Goal: Transaction & Acquisition: Purchase product/service

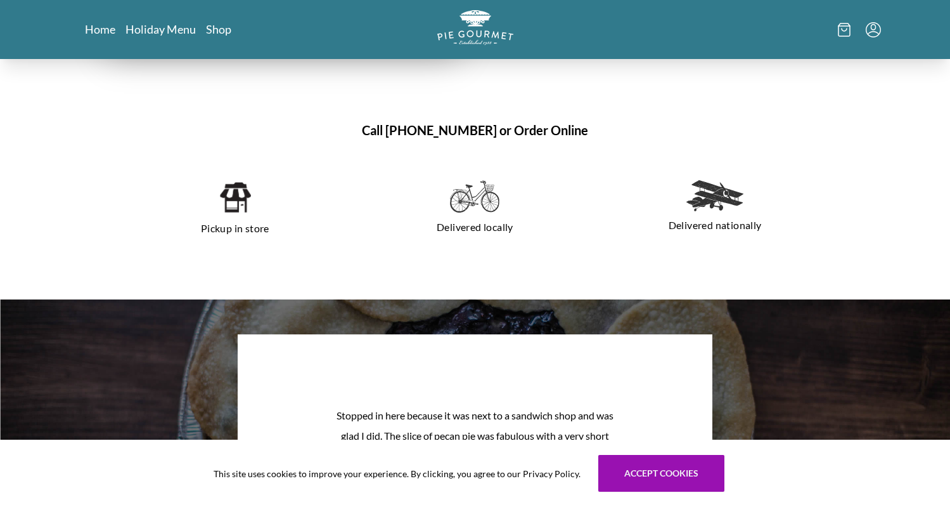
scroll to position [863, 0]
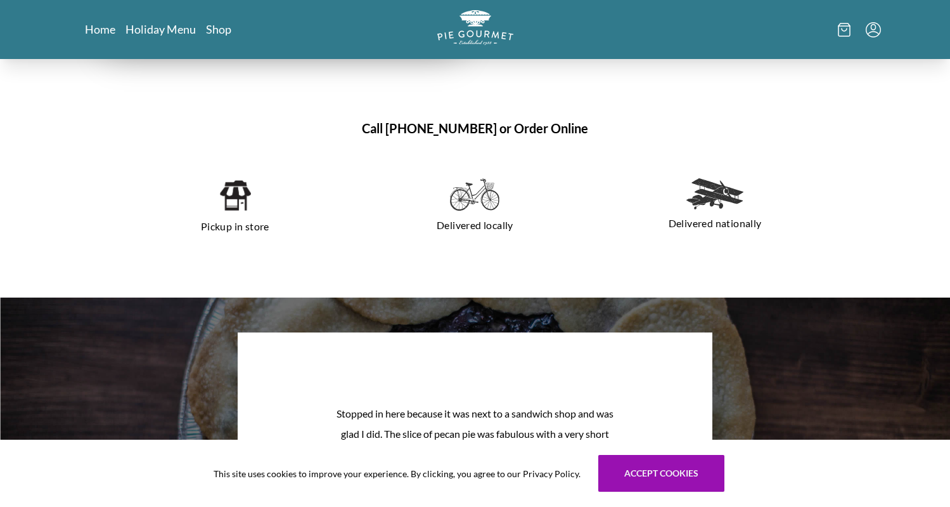
click at [474, 201] on img at bounding box center [474, 194] width 49 height 33
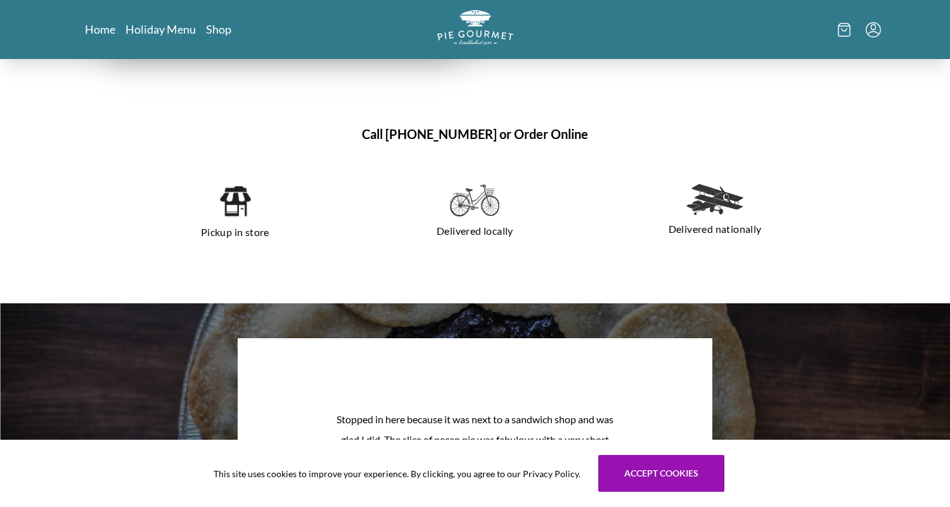
click at [489, 226] on p "Delivered locally" at bounding box center [475, 231] width 210 height 20
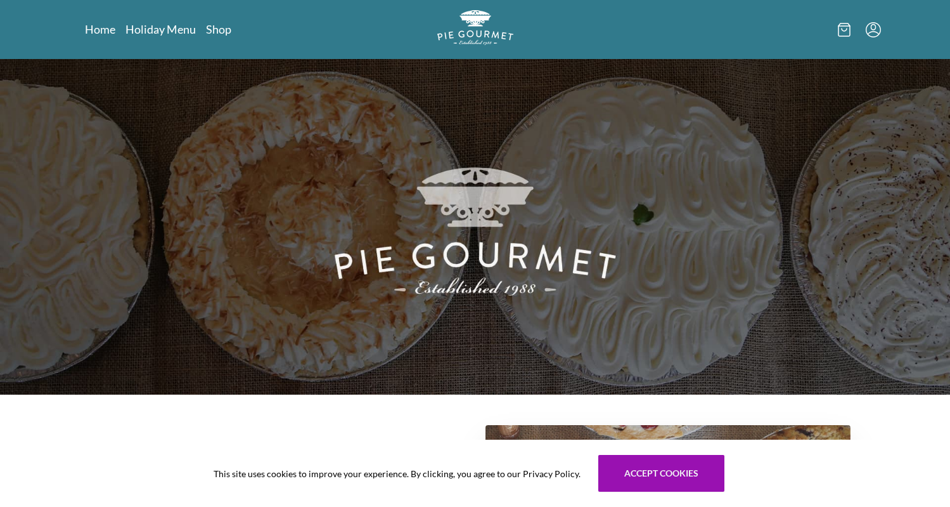
scroll to position [0, 0]
click at [844, 34] on icon at bounding box center [844, 30] width 13 height 14
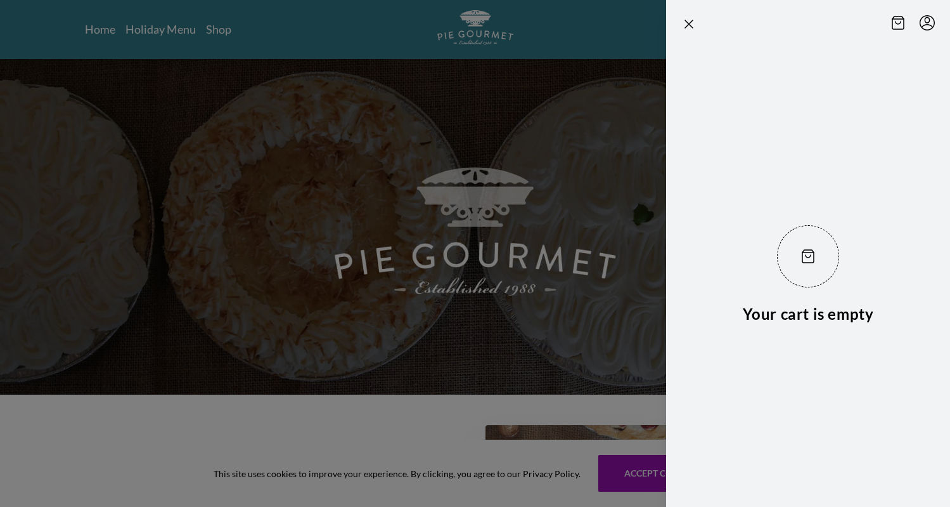
click at [608, 47] on div at bounding box center [475, 253] width 950 height 507
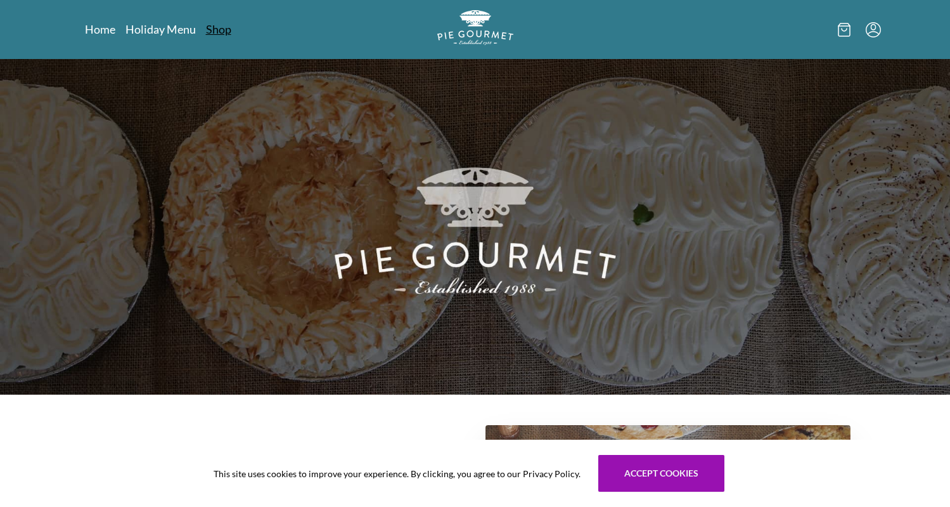
click at [214, 32] on link "Shop" at bounding box center [218, 29] width 25 height 15
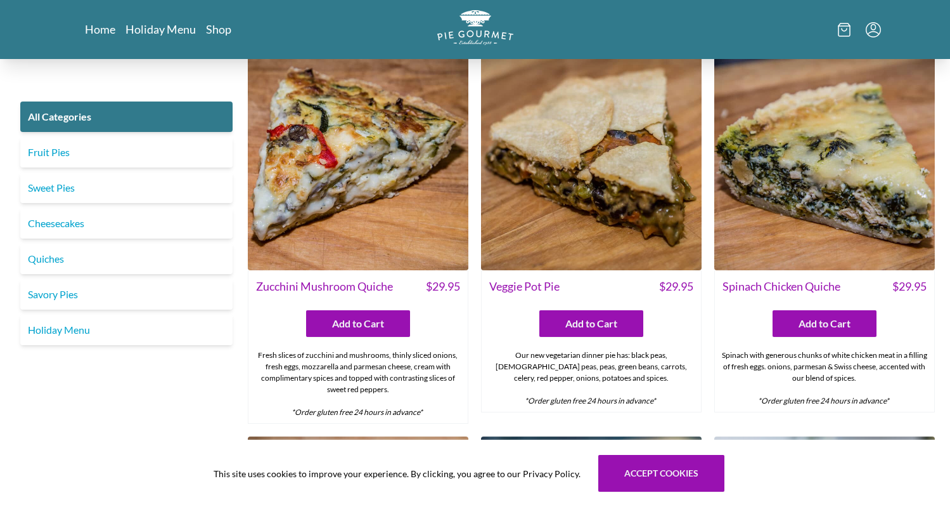
scroll to position [700, 0]
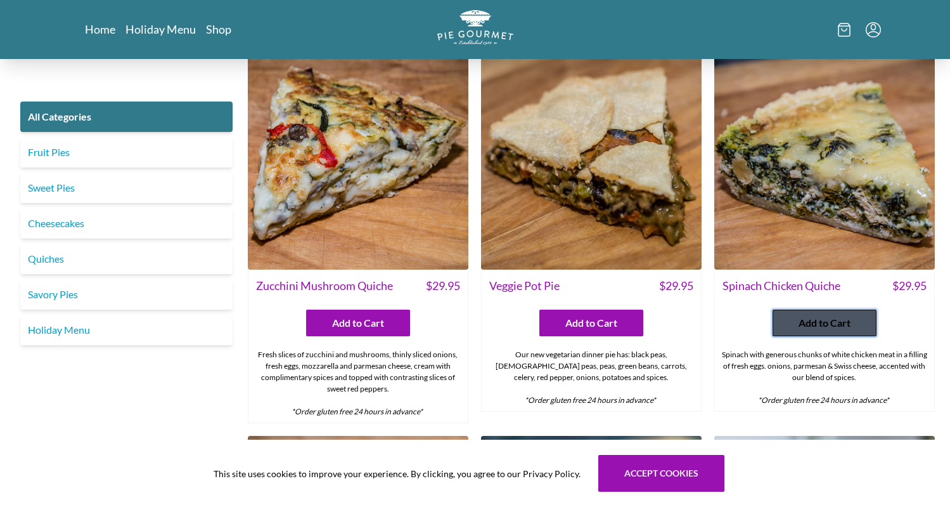
click at [815, 323] on span "Add to Cart" at bounding box center [825, 322] width 52 height 15
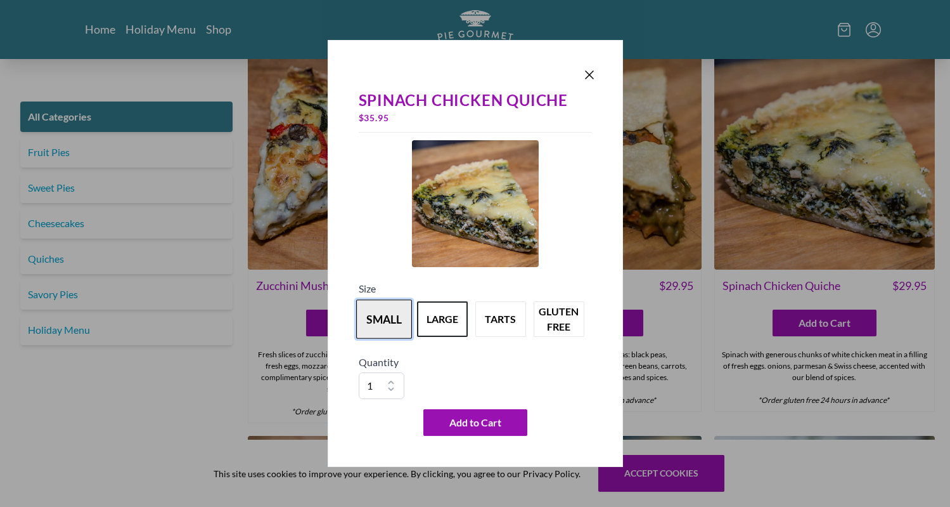
click at [372, 318] on button "small" at bounding box center [384, 318] width 56 height 39
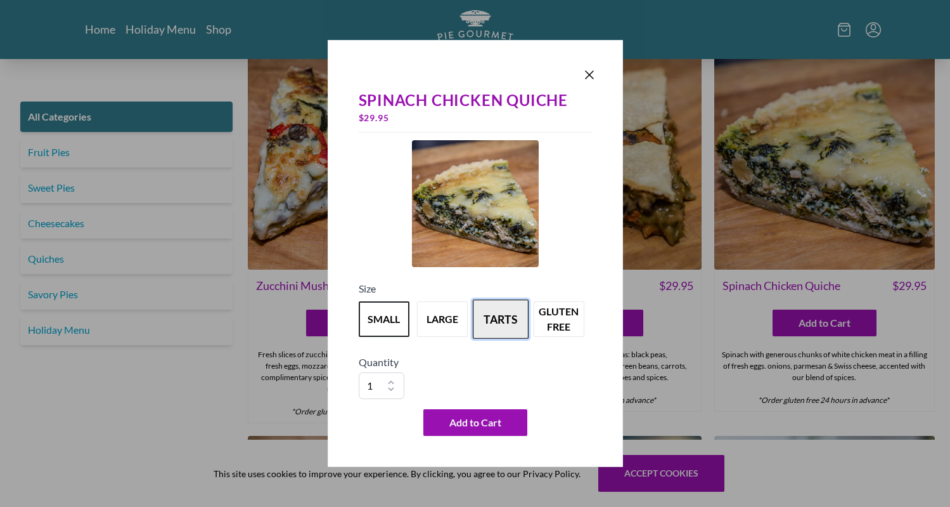
click at [495, 315] on button "tarts" at bounding box center [501, 318] width 56 height 39
click at [451, 317] on button "large" at bounding box center [443, 318] width 56 height 39
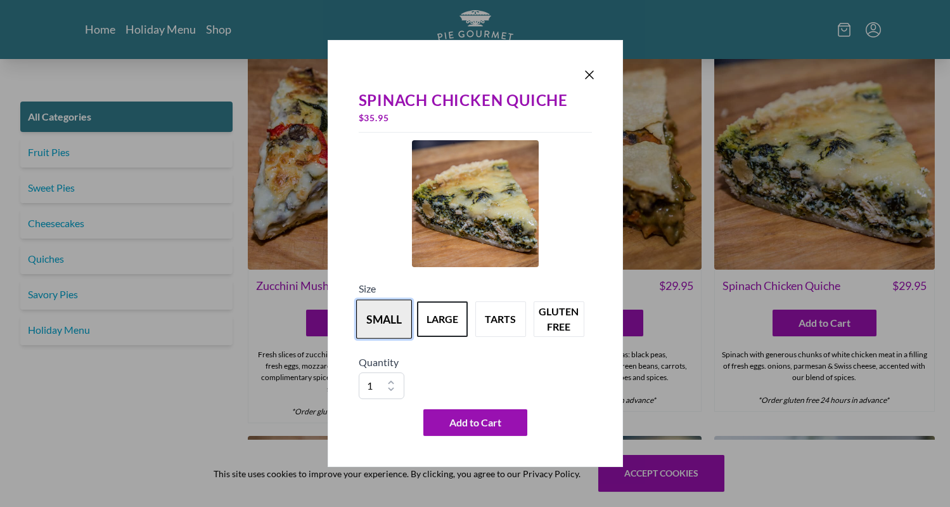
click at [392, 321] on button "small" at bounding box center [384, 318] width 56 height 39
click at [595, 67] on icon "Close panel" at bounding box center [589, 74] width 15 height 15
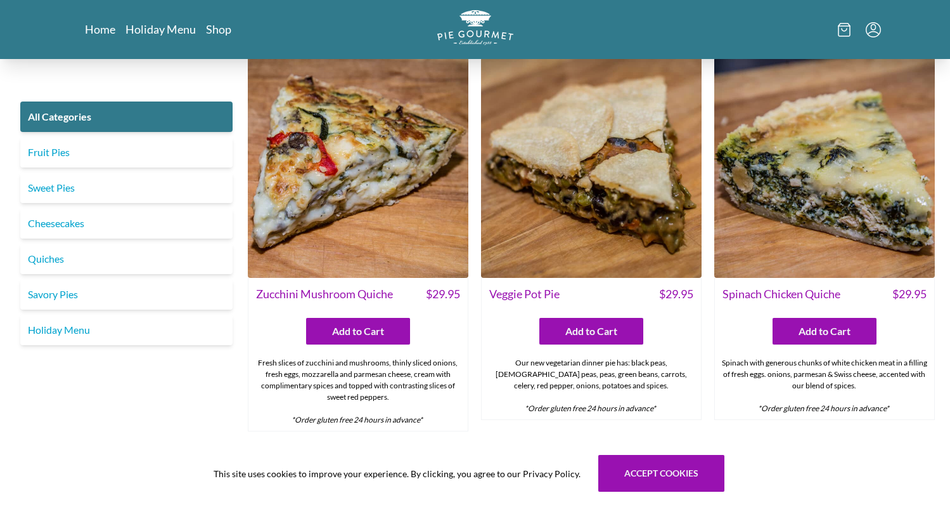
scroll to position [693, 0]
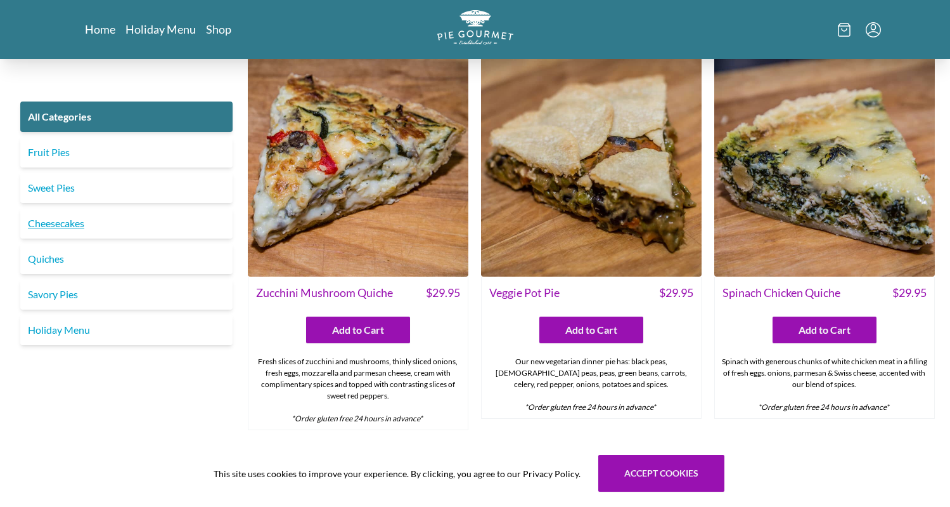
click at [67, 224] on link "Cheesecakes" at bounding box center [126, 223] width 212 height 30
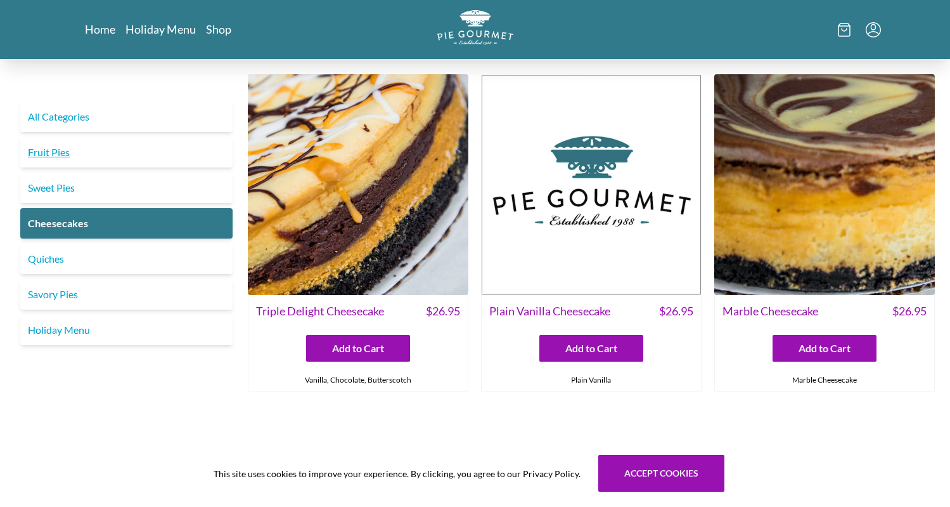
click at [70, 158] on link "Fruit Pies" at bounding box center [126, 152] width 212 height 30
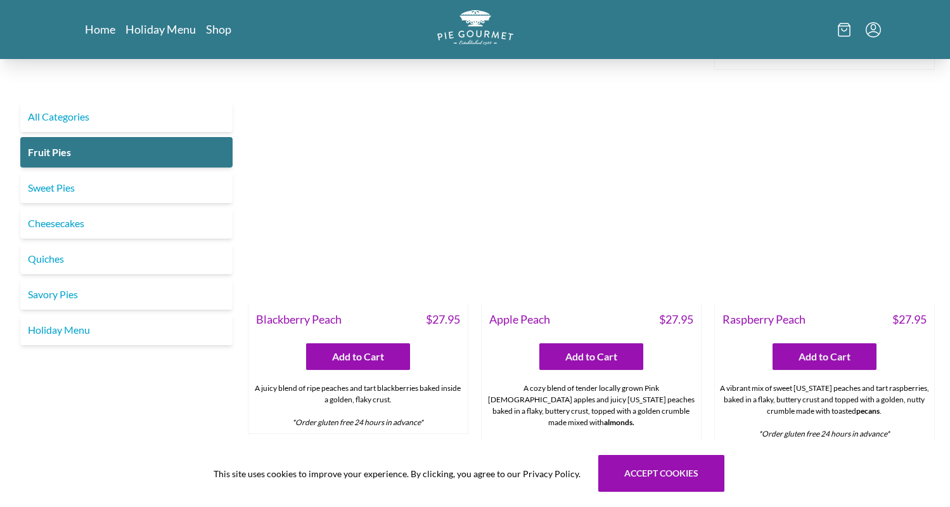
scroll to position [382, 0]
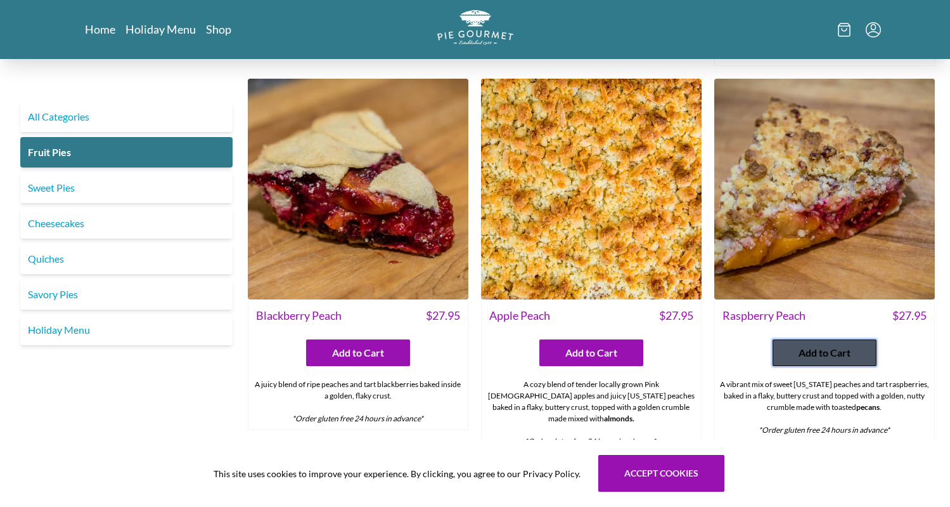
click at [839, 353] on span "Add to Cart" at bounding box center [825, 352] width 52 height 15
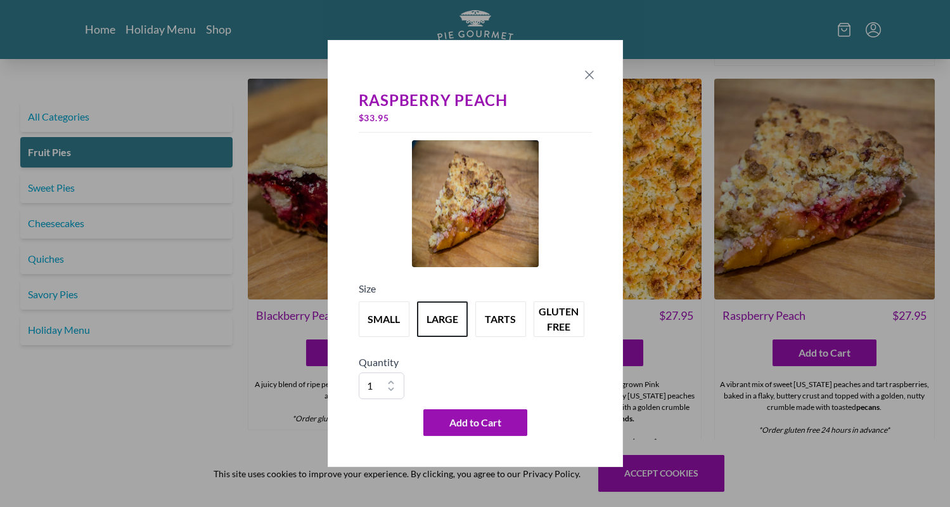
click at [586, 73] on icon "Close panel" at bounding box center [589, 74] width 15 height 15
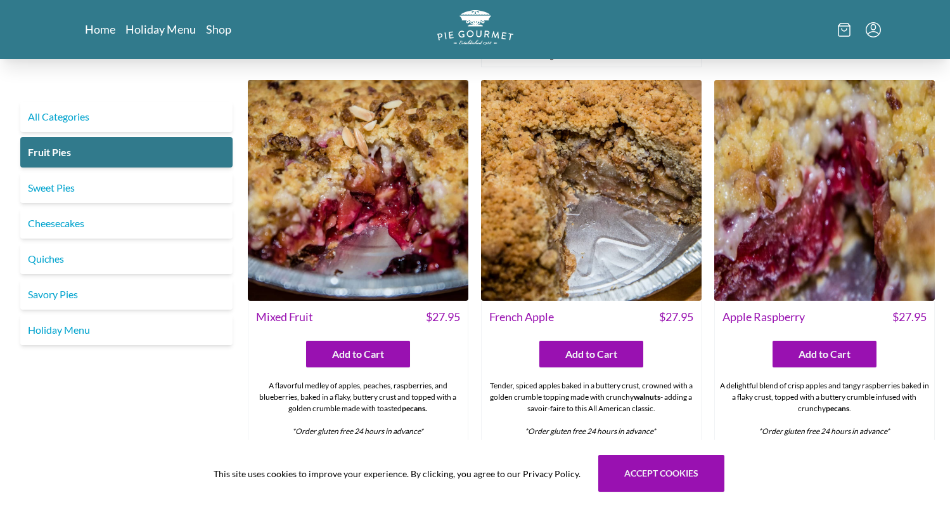
scroll to position [777, 0]
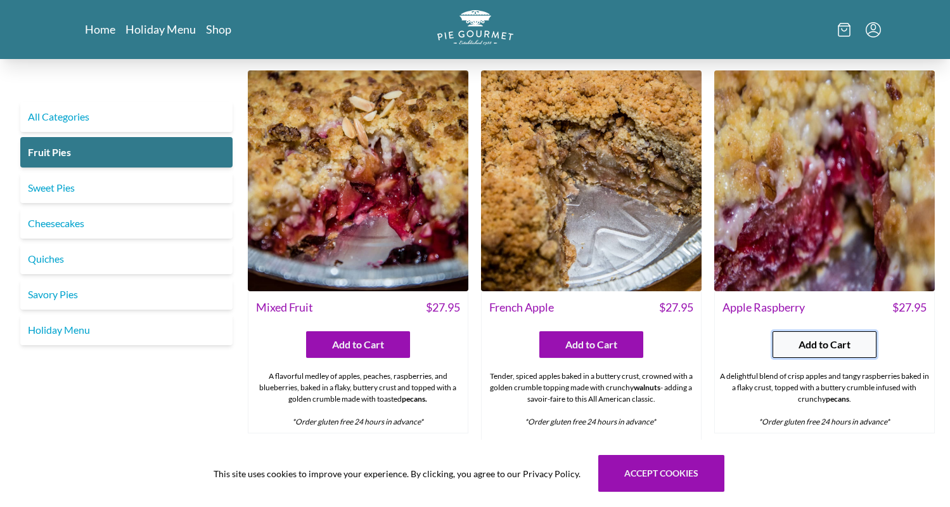
click at [822, 338] on span "Add to Cart" at bounding box center [825, 344] width 52 height 15
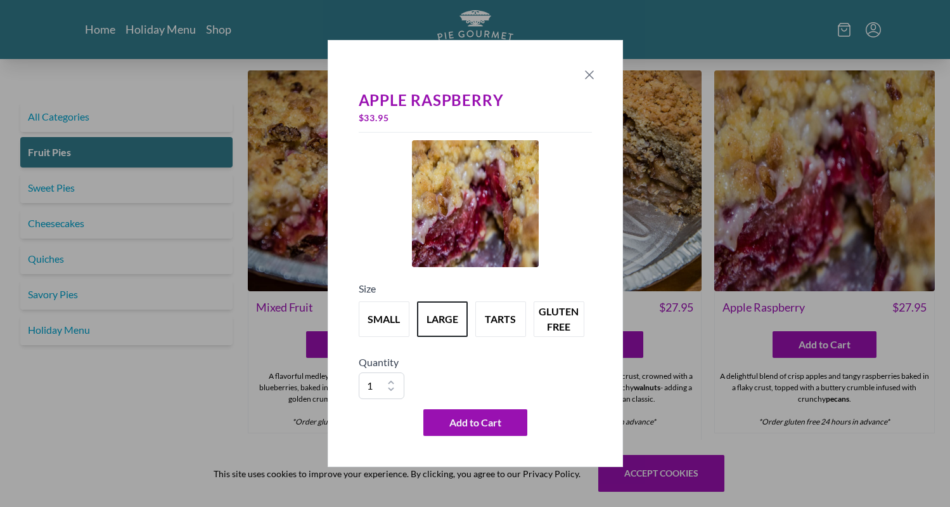
click at [588, 81] on icon "Close panel" at bounding box center [589, 74] width 15 height 15
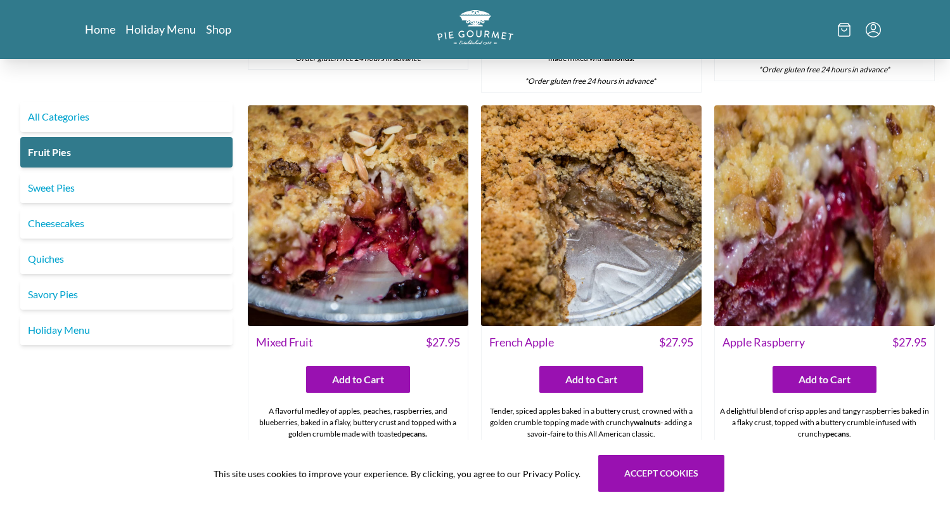
scroll to position [743, 0]
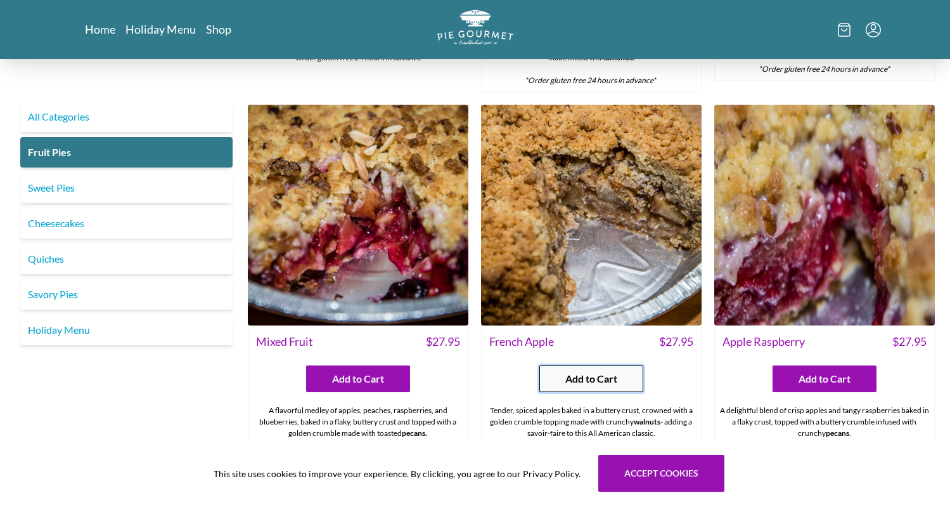
click at [592, 371] on span "Add to Cart" at bounding box center [592, 378] width 52 height 15
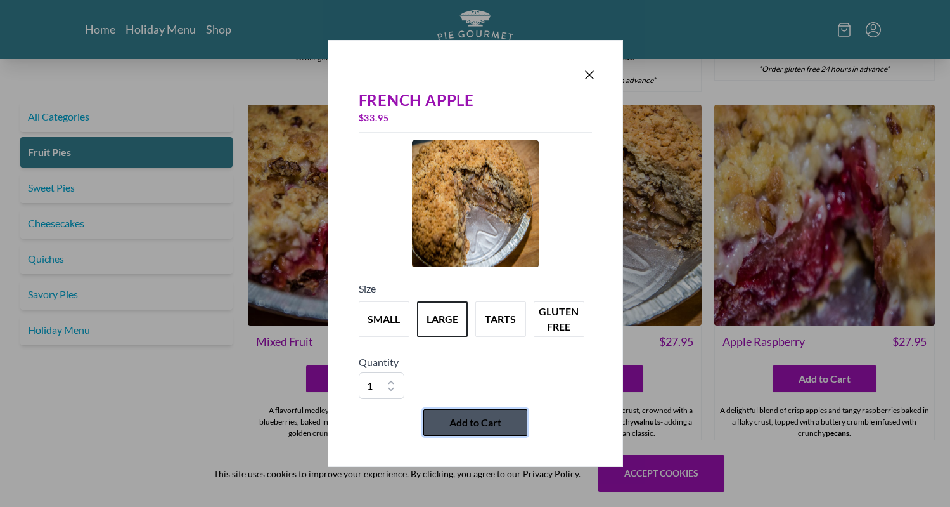
click at [501, 418] on span "Add to Cart" at bounding box center [476, 422] width 52 height 15
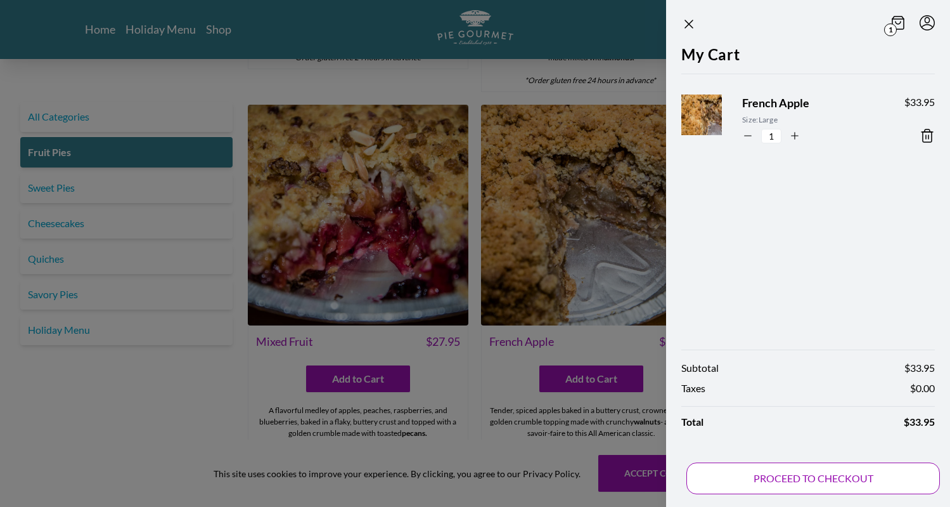
click at [848, 476] on button "PROCEED TO CHECKOUT" at bounding box center [814, 478] width 254 height 32
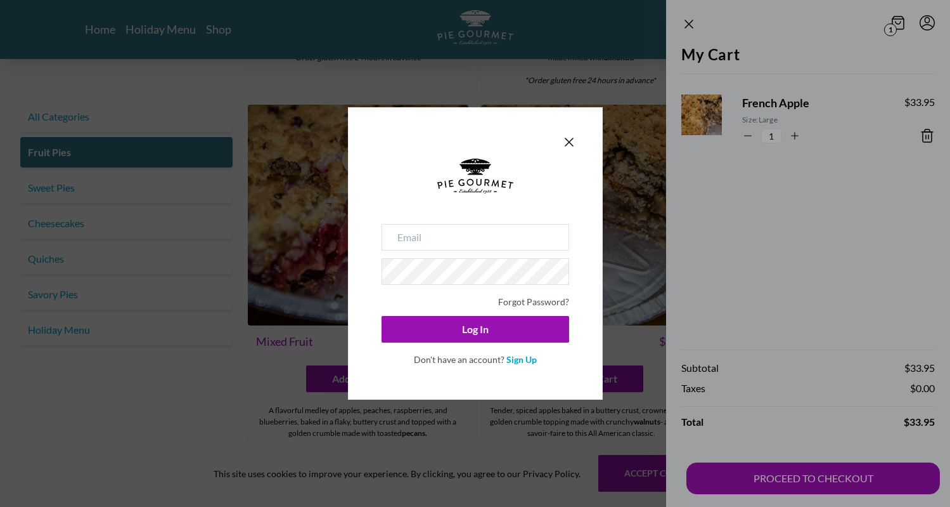
click at [757, 262] on div "Forgot Password? Log In Don't have an account? Sign Up" at bounding box center [475, 253] width 950 height 507
click at [571, 138] on icon "Close panel" at bounding box center [569, 141] width 15 height 15
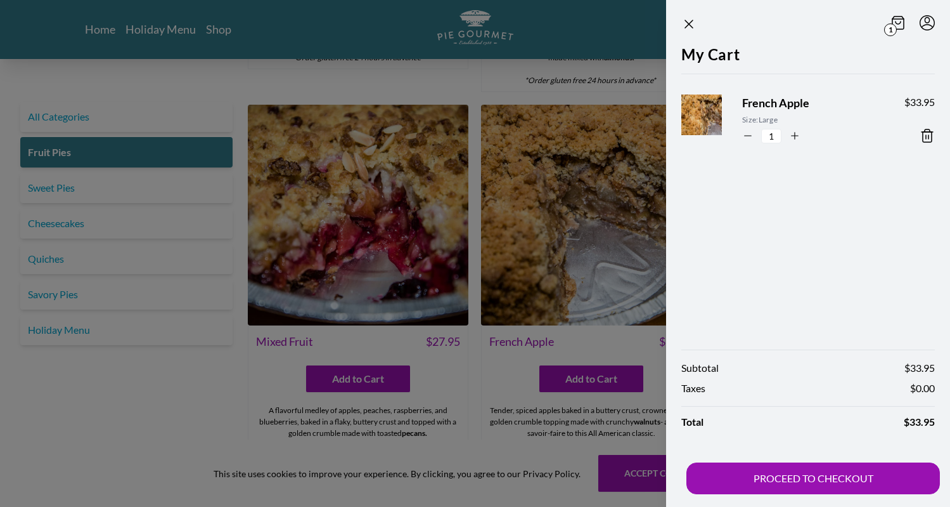
click at [628, 72] on section "1 My Cart French Apple Size: Large 1 $ 33.95 Subtotal $ 33.95 Taxes $ 0.00 Tota…" at bounding box center [788, 253] width 325 height 507
click at [628, 204] on section "1 My Cart French Apple Size: Large 1 $ 33.95 Subtotal $ 33.95 Taxes $ 0.00 Tota…" at bounding box center [788, 253] width 325 height 507
click at [628, 252] on section "1 My Cart French Apple Size: Large 1 $ 33.95 Subtotal $ 33.95 Taxes $ 0.00 Tota…" at bounding box center [788, 253] width 325 height 507
click at [690, 24] on icon "Close panel" at bounding box center [689, 23] width 15 height 15
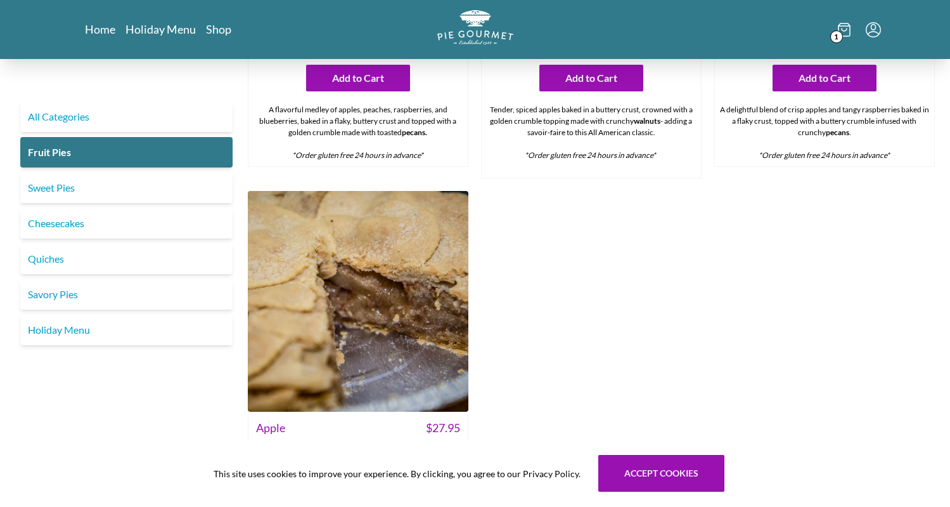
scroll to position [849, 0]
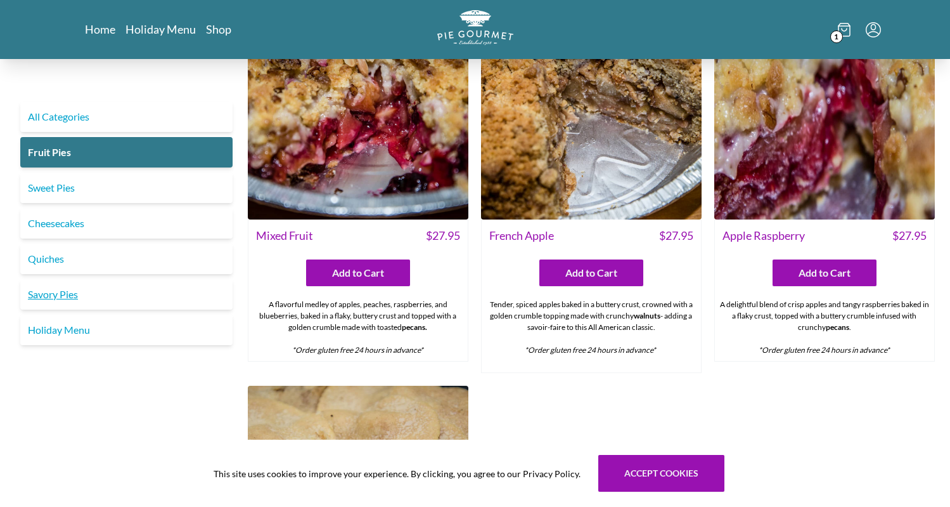
click at [60, 299] on link "Savory Pies" at bounding box center [126, 294] width 212 height 30
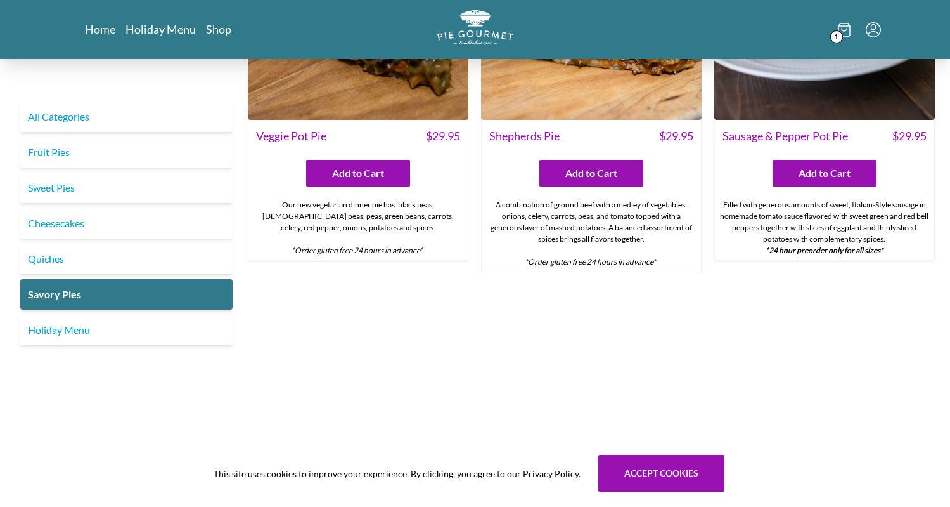
scroll to position [465, 0]
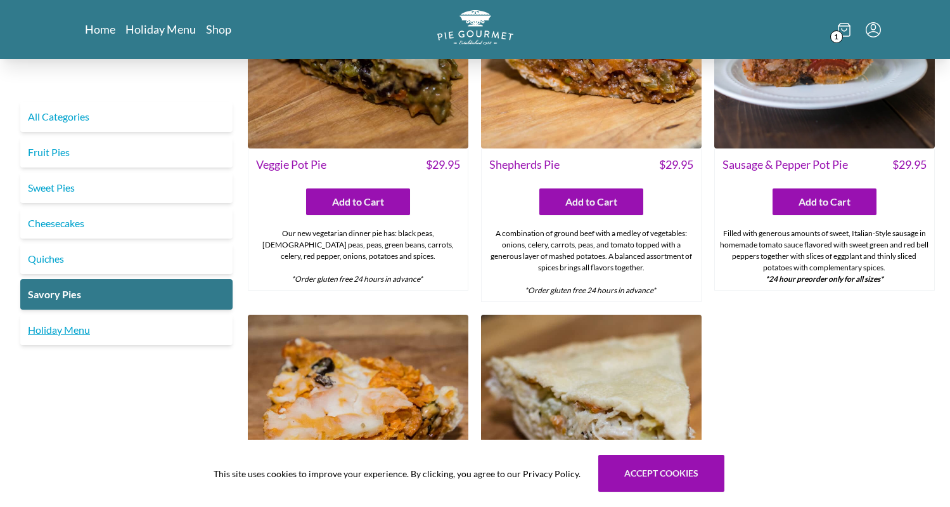
click at [82, 327] on link "Holiday Menu" at bounding box center [126, 329] width 212 height 30
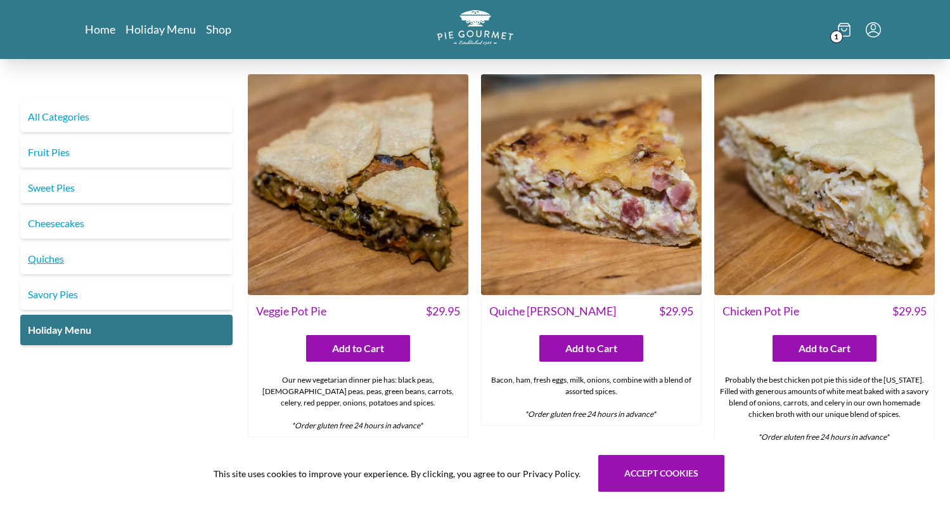
click at [47, 255] on link "Quiches" at bounding box center [126, 258] width 212 height 30
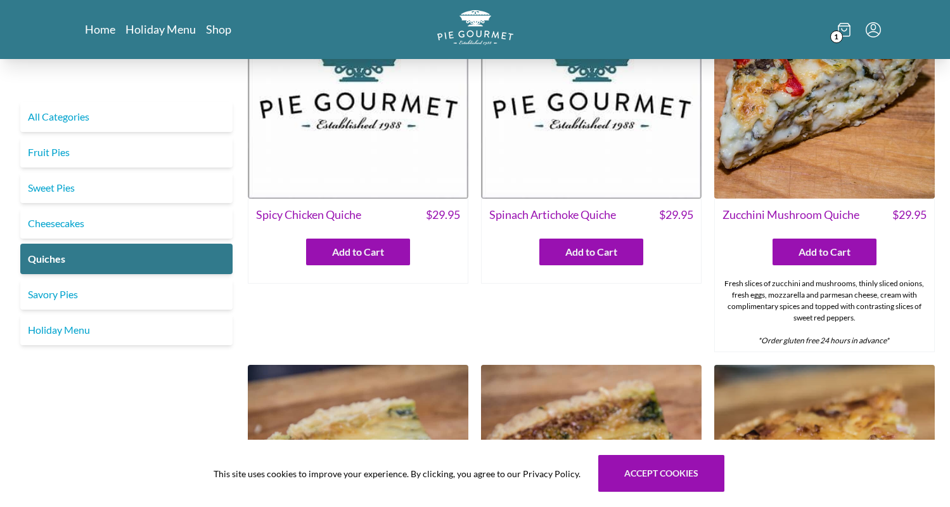
scroll to position [16, 0]
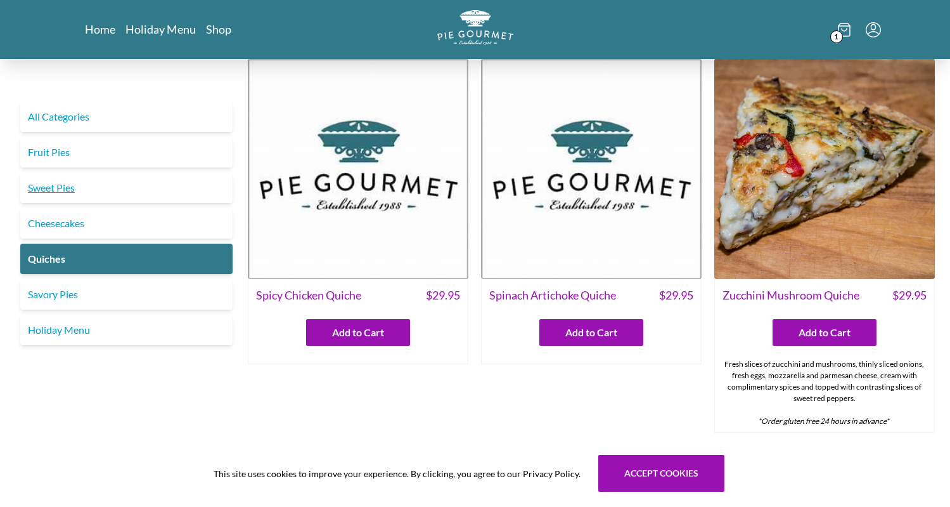
click at [53, 191] on link "Sweet Pies" at bounding box center [126, 187] width 212 height 30
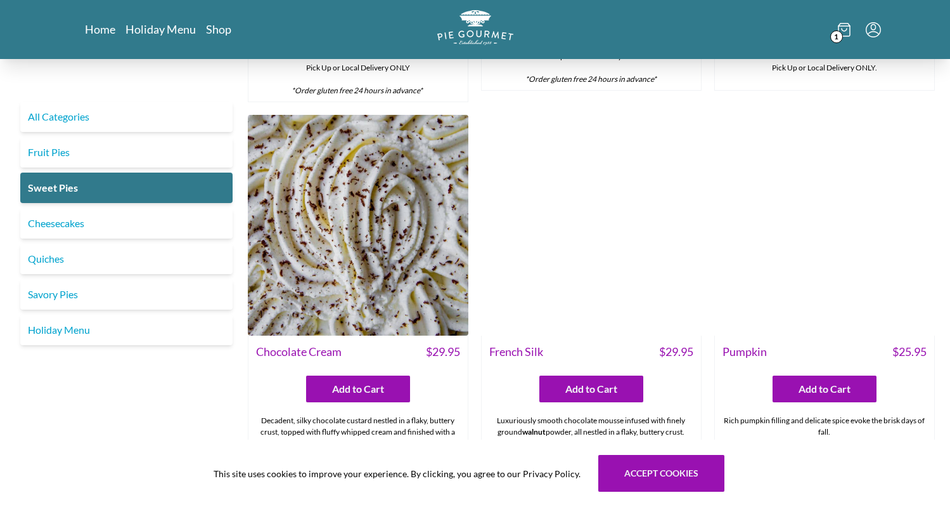
scroll to position [351, 0]
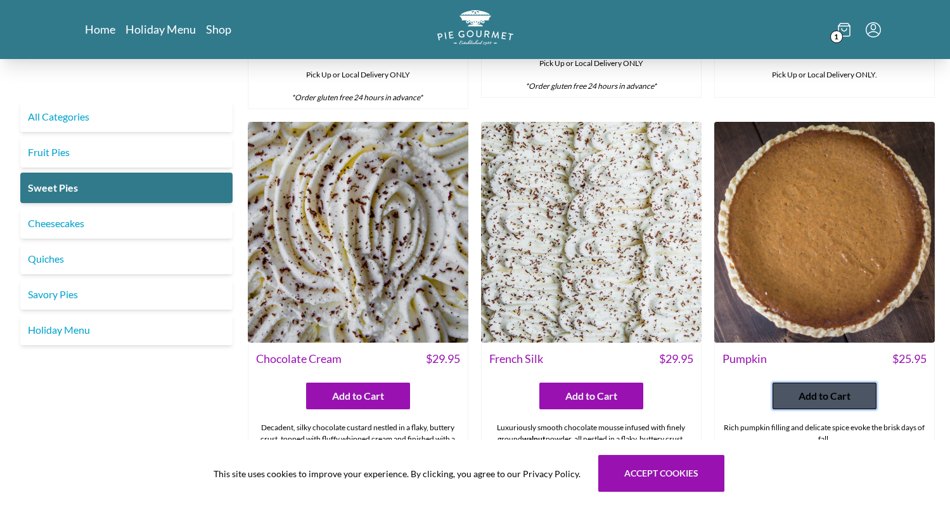
click at [822, 399] on span "Add to Cart" at bounding box center [825, 395] width 52 height 15
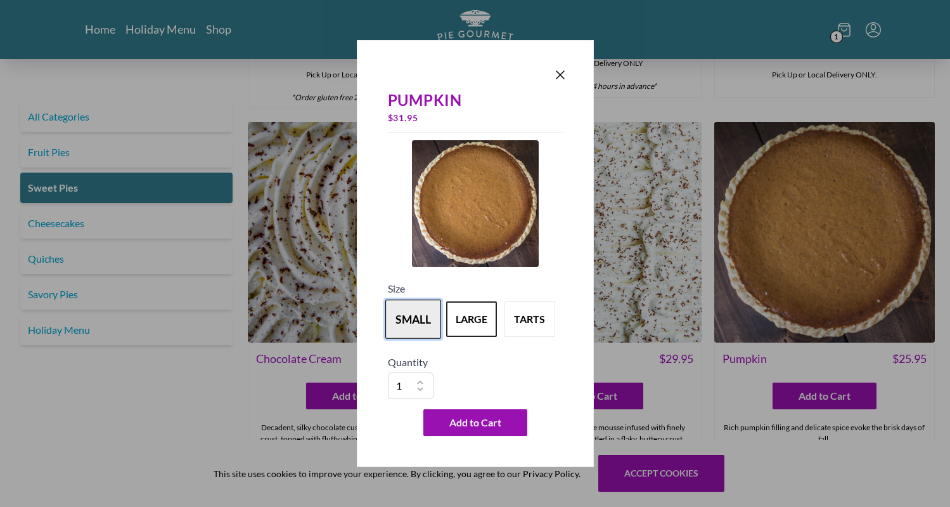
click at [429, 322] on button "small" at bounding box center [413, 318] width 56 height 39
click at [463, 323] on button "large" at bounding box center [472, 318] width 56 height 39
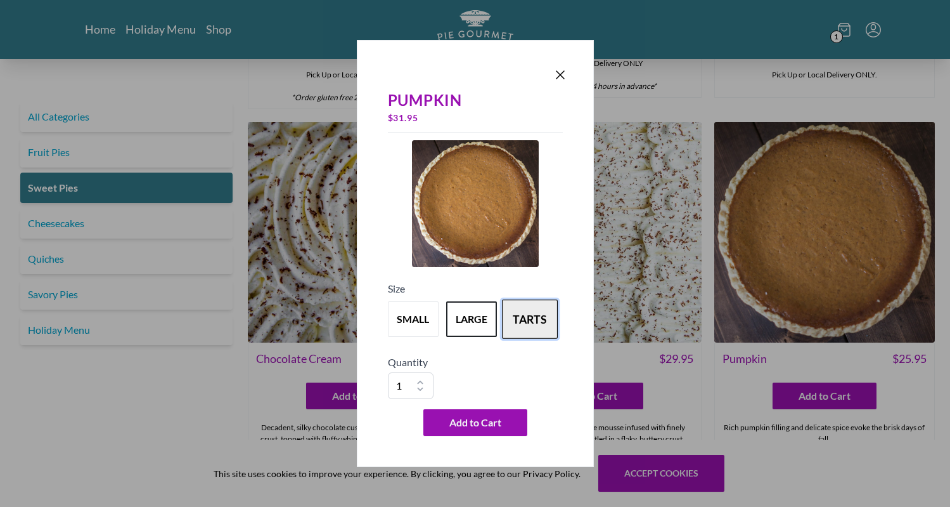
click at [530, 316] on button "tarts" at bounding box center [530, 318] width 56 height 39
click at [472, 323] on button "large" at bounding box center [472, 318] width 56 height 39
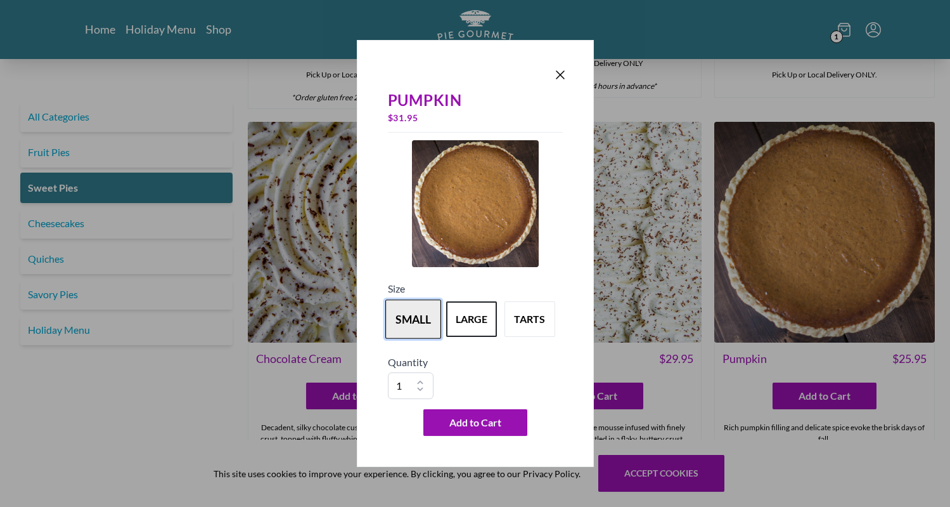
click at [421, 318] on button "small" at bounding box center [413, 318] width 56 height 39
click at [455, 323] on button "large" at bounding box center [472, 318] width 56 height 39
select select "2"
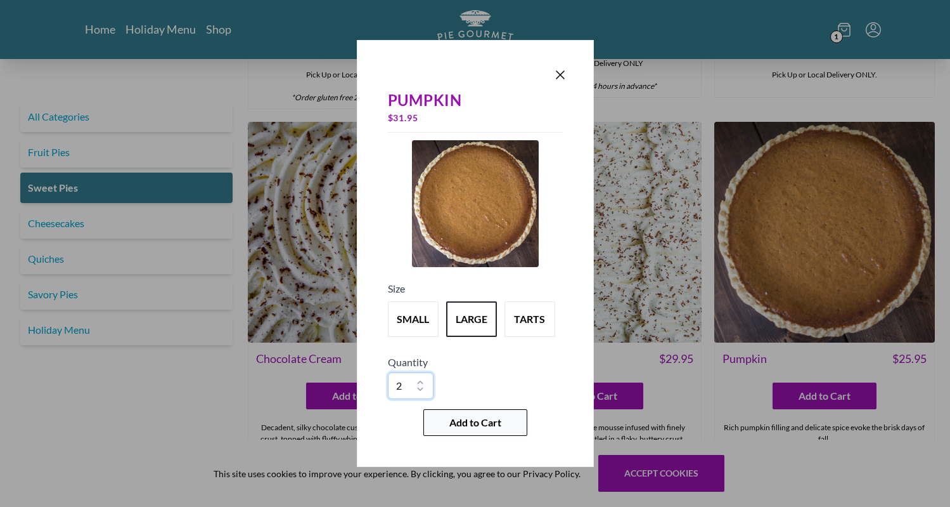
click at [457, 425] on span "Add to Cart" at bounding box center [476, 422] width 52 height 15
click at [495, 421] on span "Add to Cart" at bounding box center [476, 422] width 52 height 15
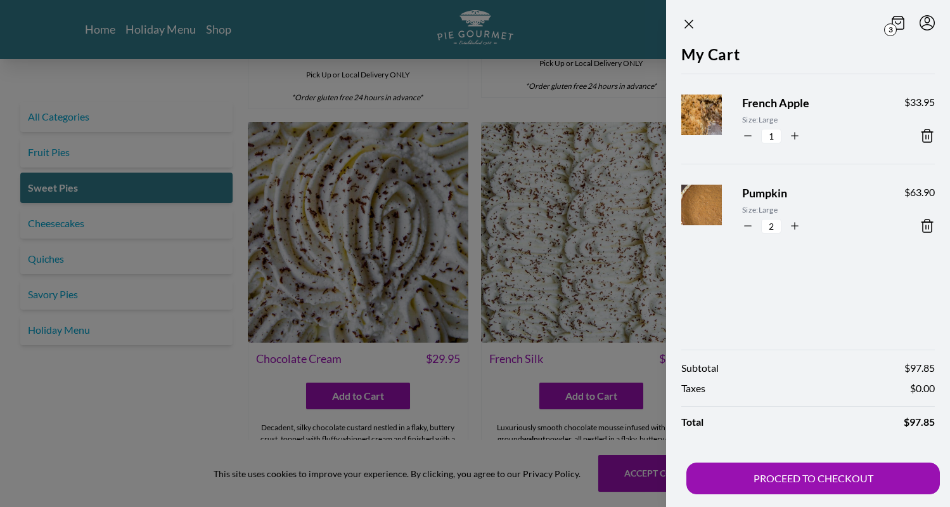
click at [750, 226] on icon "button" at bounding box center [747, 225] width 11 height 11
type input "1"
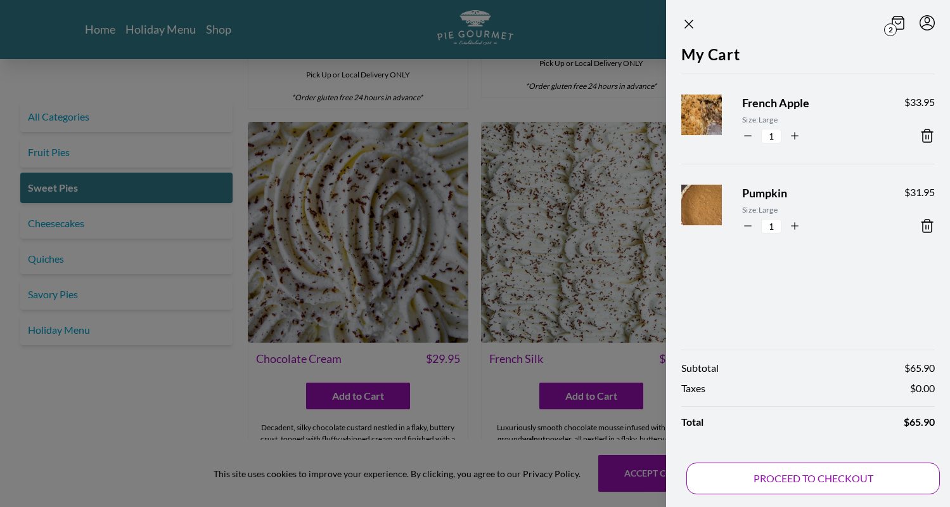
click at [820, 476] on button "PROCEED TO CHECKOUT" at bounding box center [814, 478] width 254 height 32
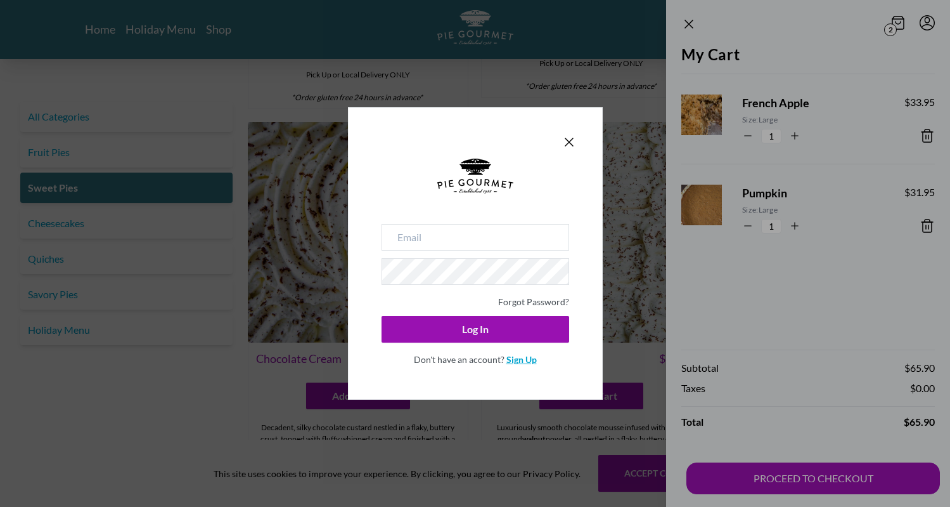
click at [524, 359] on link "Sign Up" at bounding box center [522, 359] width 30 height 11
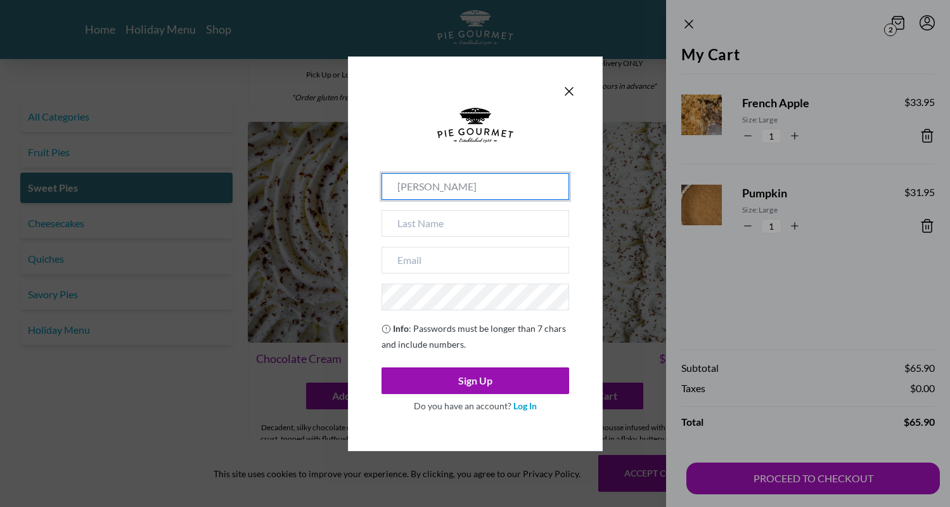
type input "[PERSON_NAME]"
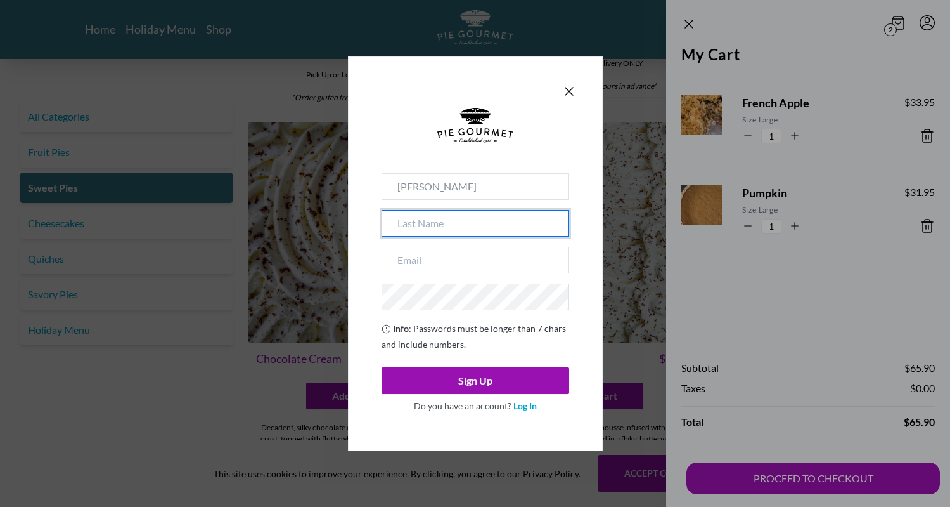
click at [477, 230] on input at bounding box center [476, 223] width 188 height 27
type input "[PERSON_NAME]"
click at [365, 241] on div "[PERSON_NAME] Info : Passwords must be longer than 7 chars and include numbers.…" at bounding box center [475, 253] width 255 height 394
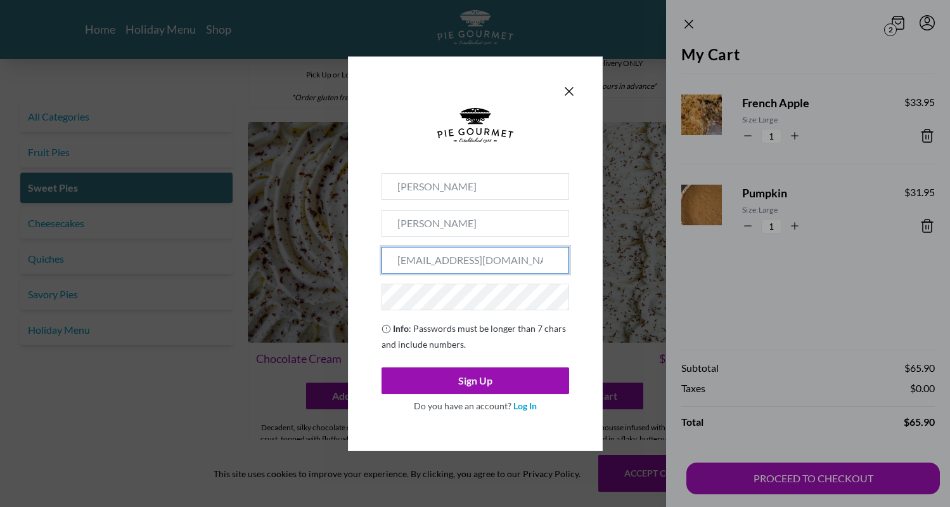
type input "[EMAIL_ADDRESS][DOMAIN_NAME]"
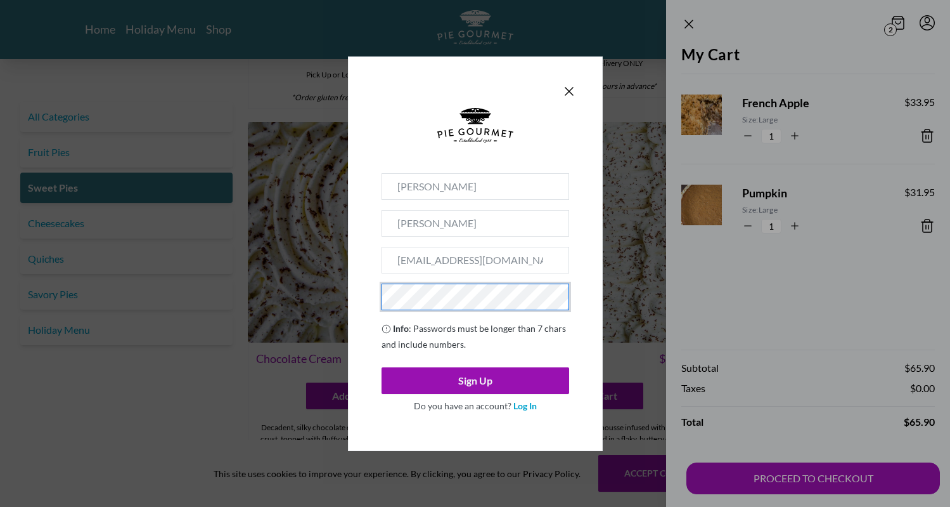
scroll to position [0, 0]
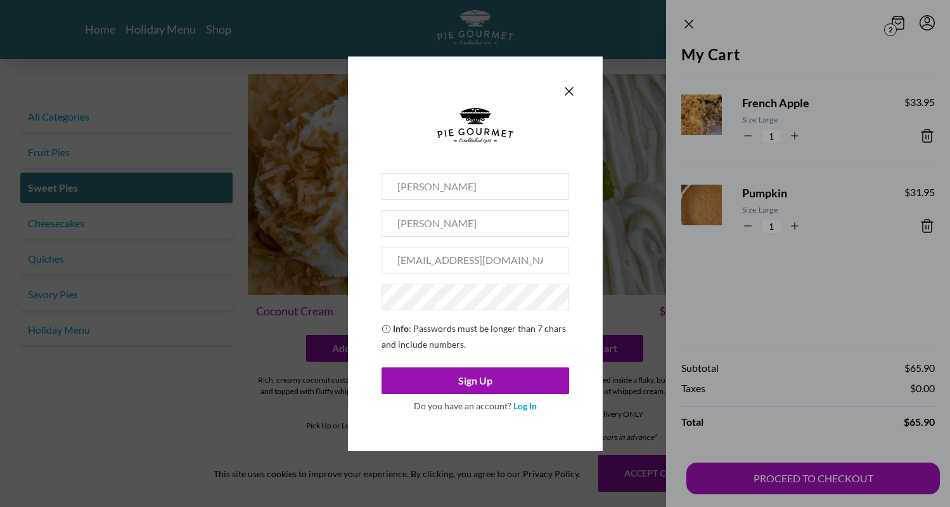
click at [578, 294] on div "[PERSON_NAME] [PERSON_NAME][EMAIL_ADDRESS][DOMAIN_NAME] Info : Passwords must b…" at bounding box center [475, 253] width 255 height 394
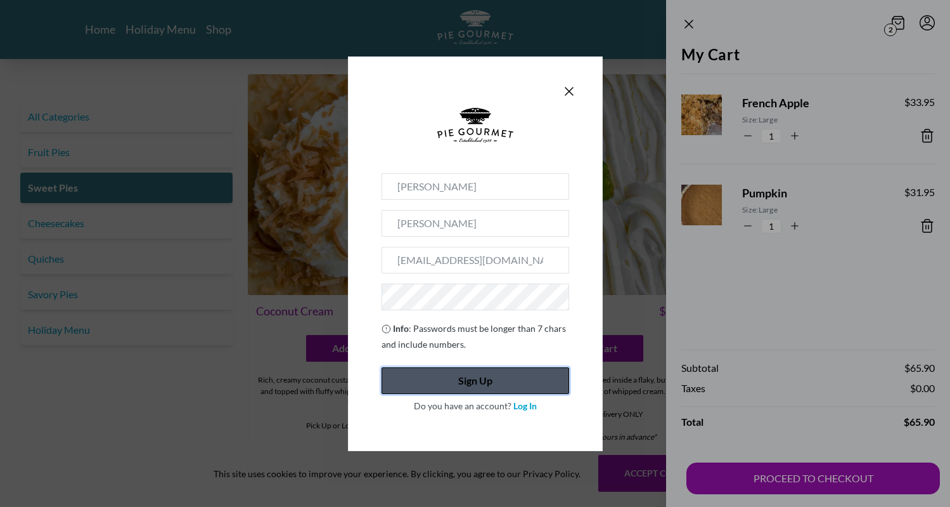
click at [449, 375] on button "Sign Up" at bounding box center [476, 380] width 188 height 27
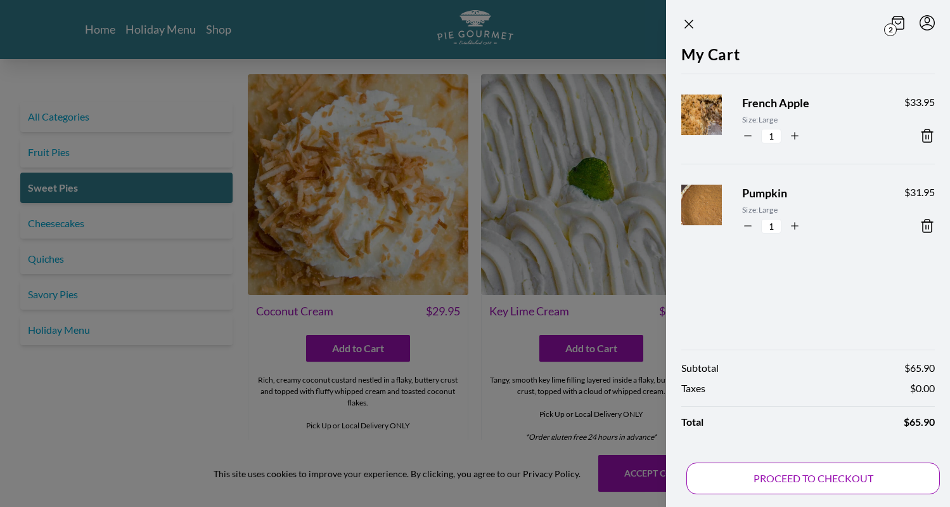
click at [815, 477] on button "PROCEED TO CHECKOUT" at bounding box center [814, 478] width 254 height 32
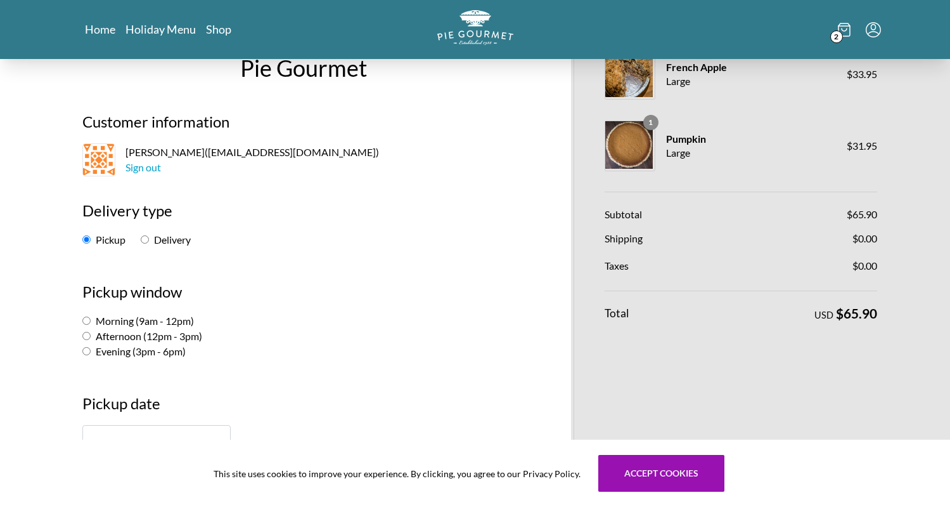
scroll to position [48, 0]
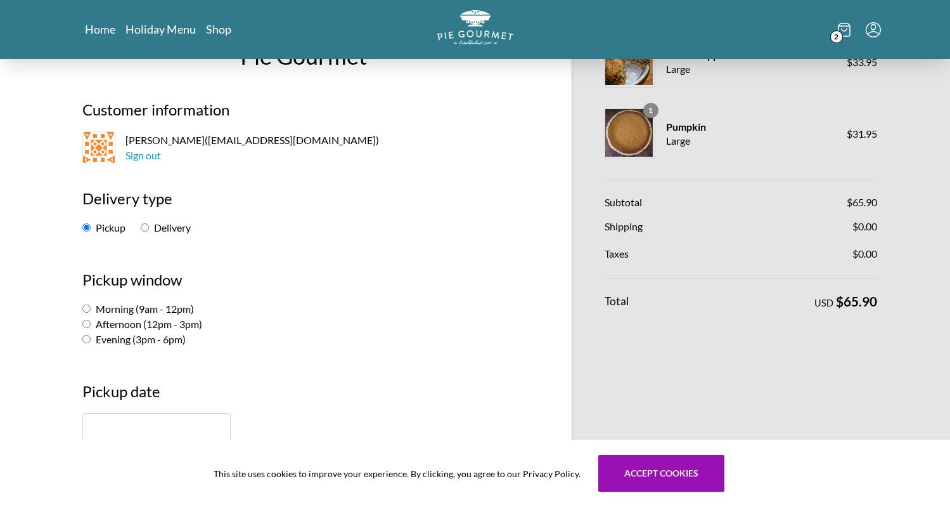
click at [145, 227] on input "Delivery" at bounding box center [145, 227] width 8 height 8
radio input "true"
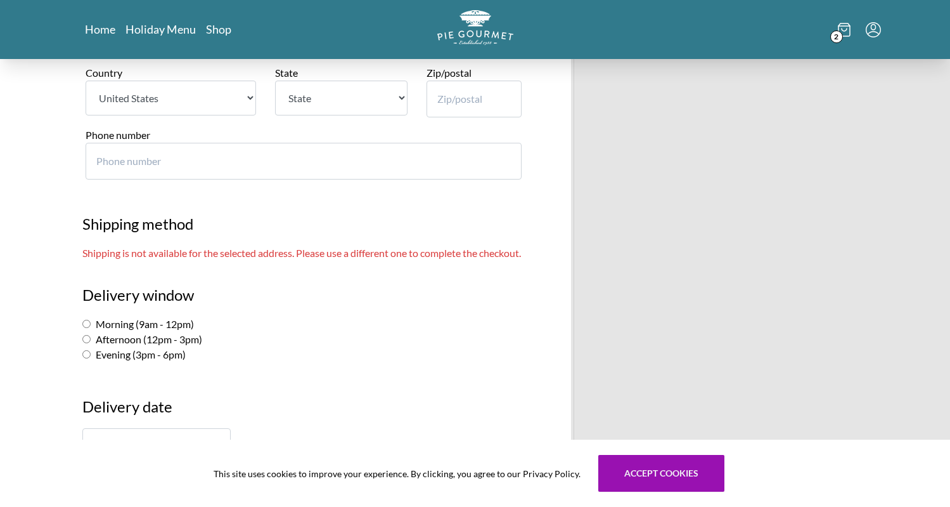
scroll to position [603, 0]
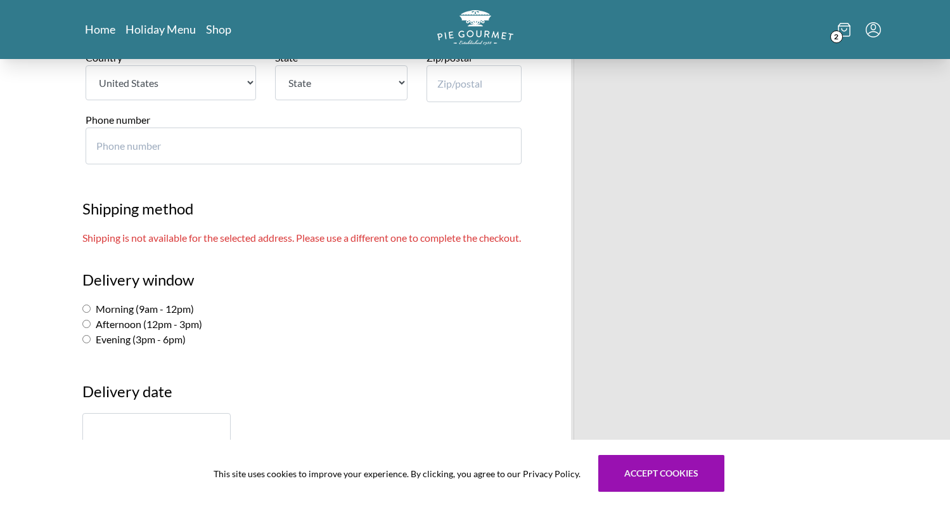
click at [89, 320] on input "Afternoon (12pm - 3pm)" at bounding box center [86, 324] width 8 height 8
radio input "true"
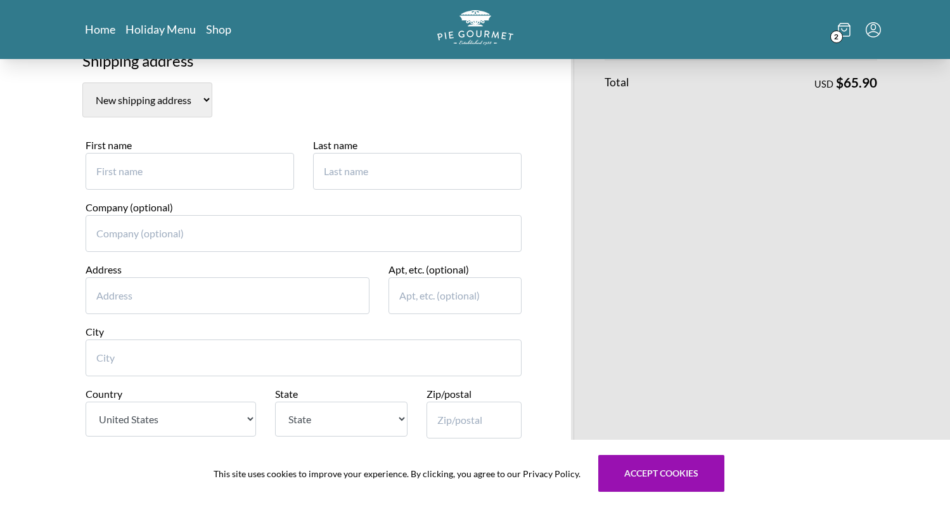
scroll to position [257, 0]
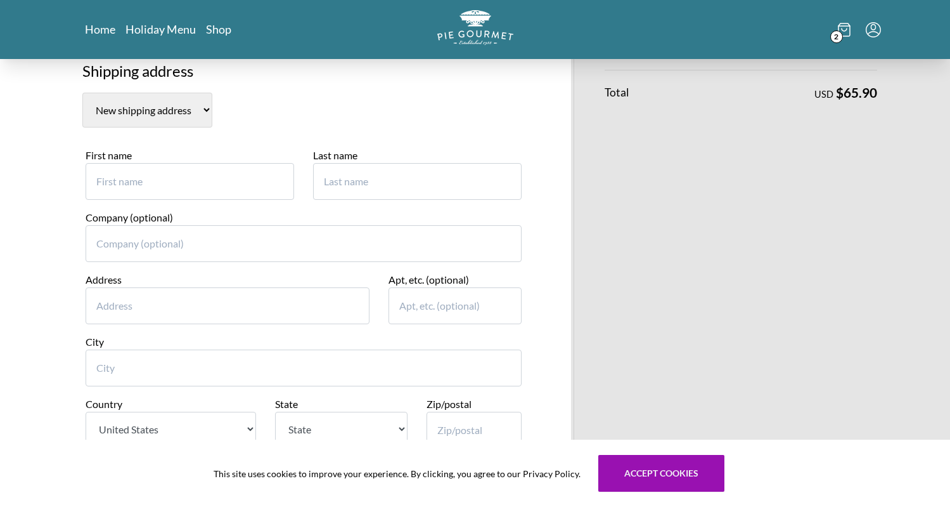
click at [249, 163] on input "First name" at bounding box center [190, 181] width 209 height 37
type input "[PERSON_NAME]"
type input "Prostho Endo"
type input "[STREET_ADDRESS]"
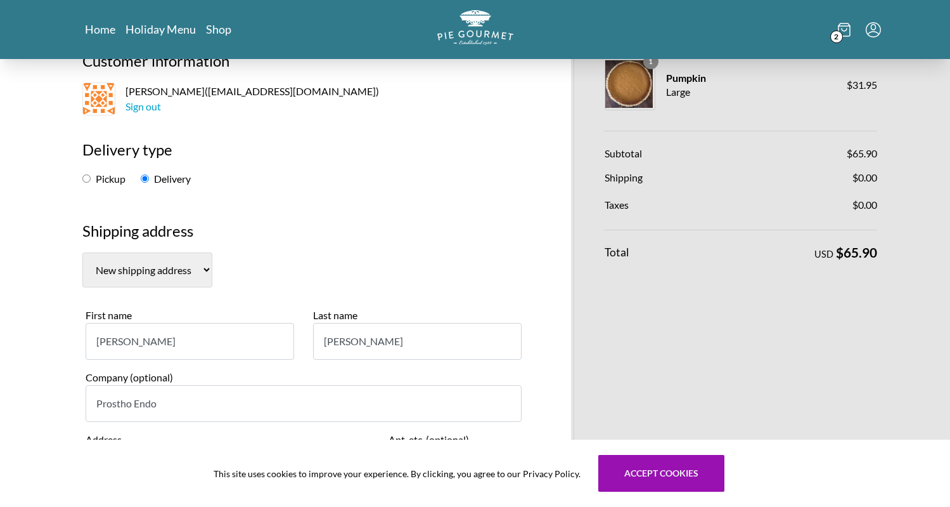
scroll to position [97, 0]
type input "[GEOGRAPHIC_DATA]"
click at [160, 323] on input "[PERSON_NAME]" at bounding box center [190, 341] width 209 height 37
type input "C"
type input "D"
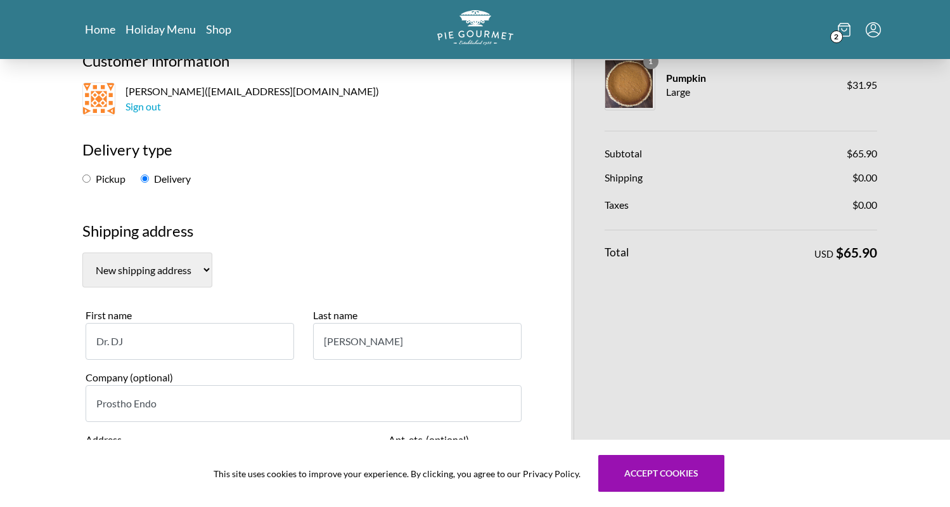
type input "Dr. DJ"
click at [387, 323] on input "[PERSON_NAME]" at bounding box center [417, 341] width 209 height 37
type input "C"
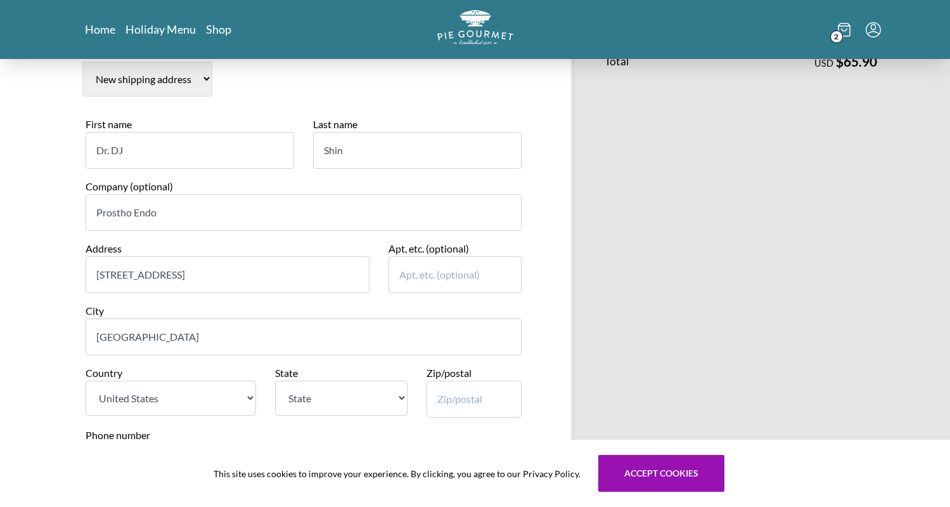
scroll to position [291, 0]
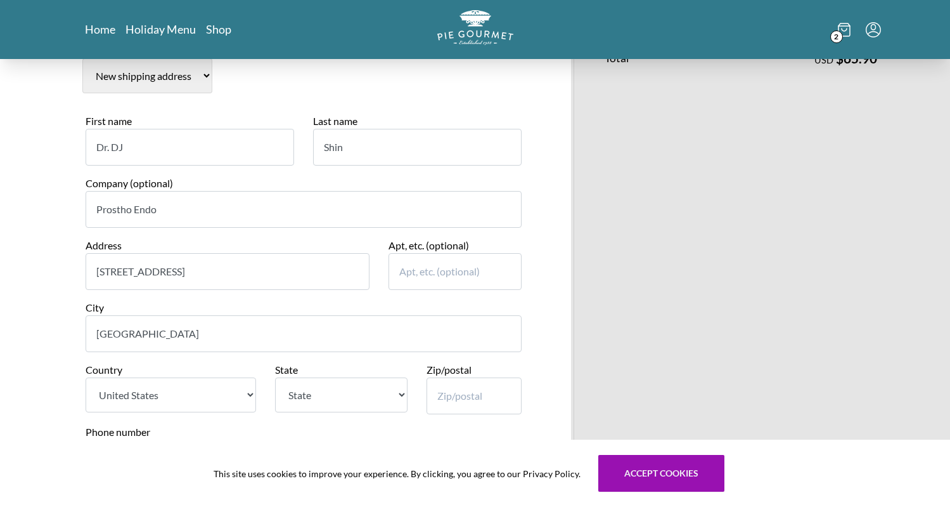
type input "Shin"
select select "VA"
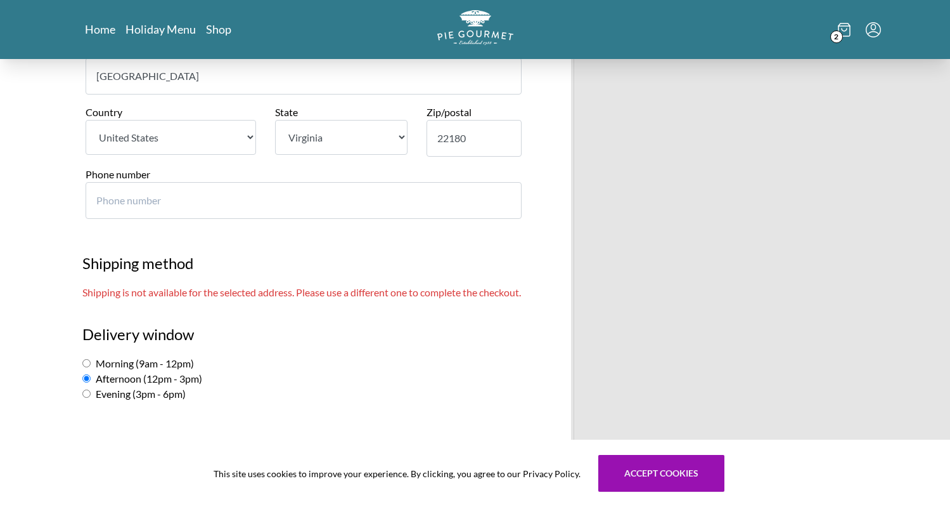
scroll to position [578, 0]
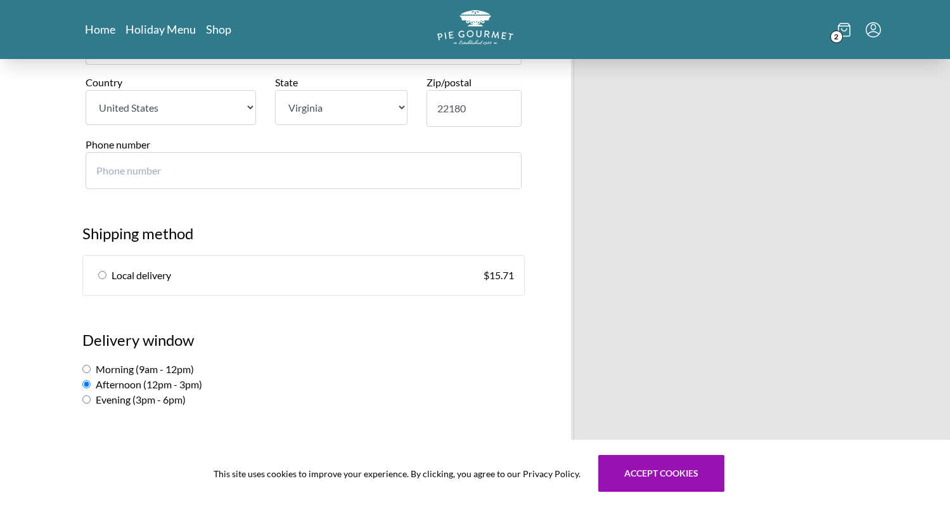
type input "22180"
click at [101, 271] on input "radio" at bounding box center [102, 275] width 8 height 8
radio input "true"
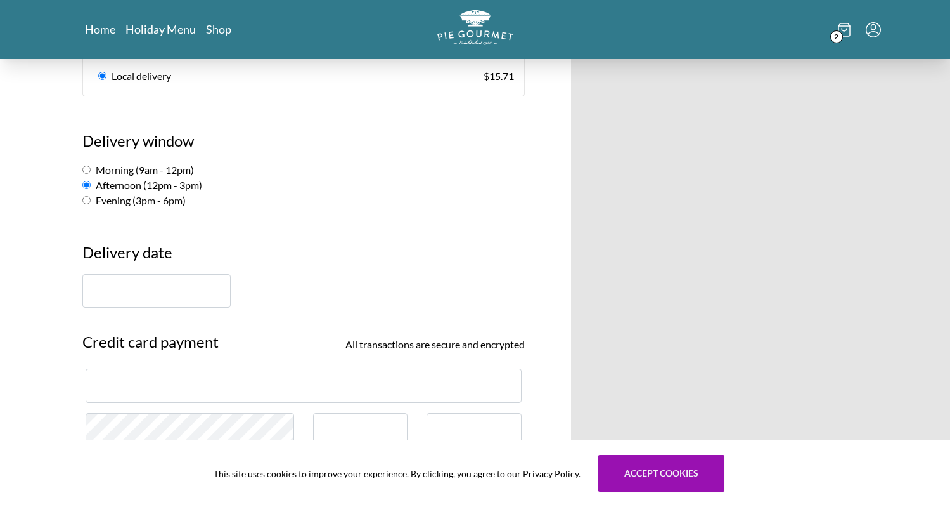
scroll to position [778, 0]
click at [155, 273] on input "text" at bounding box center [156, 290] width 148 height 34
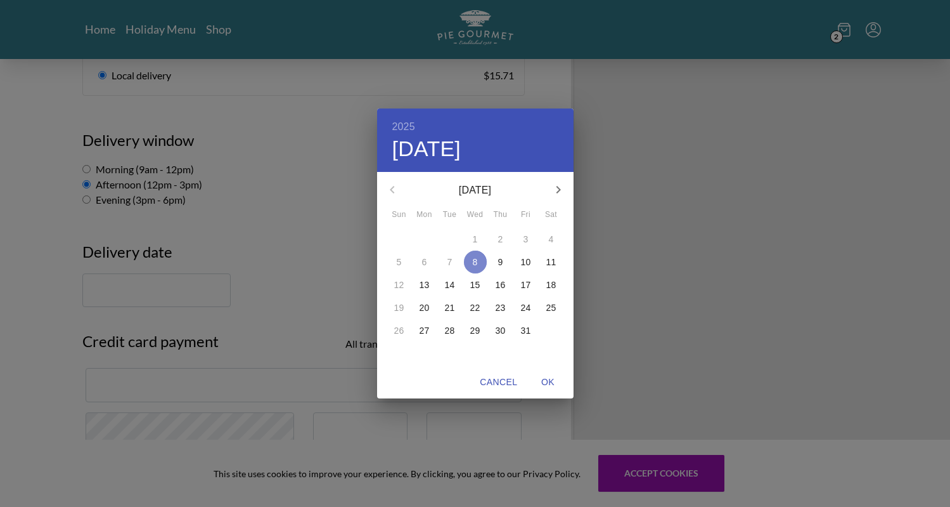
click at [476, 263] on p "8" at bounding box center [475, 261] width 5 height 13
click at [475, 262] on p "8" at bounding box center [475, 261] width 5 height 13
click at [548, 381] on span "OK" at bounding box center [548, 382] width 30 height 16
type input "[DATE]"
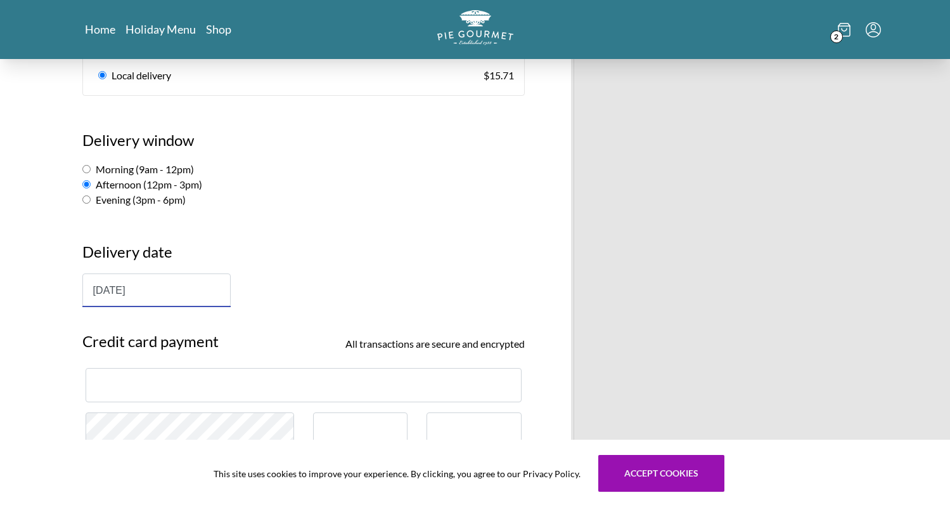
click at [103, 381] on div at bounding box center [304, 385] width 436 height 34
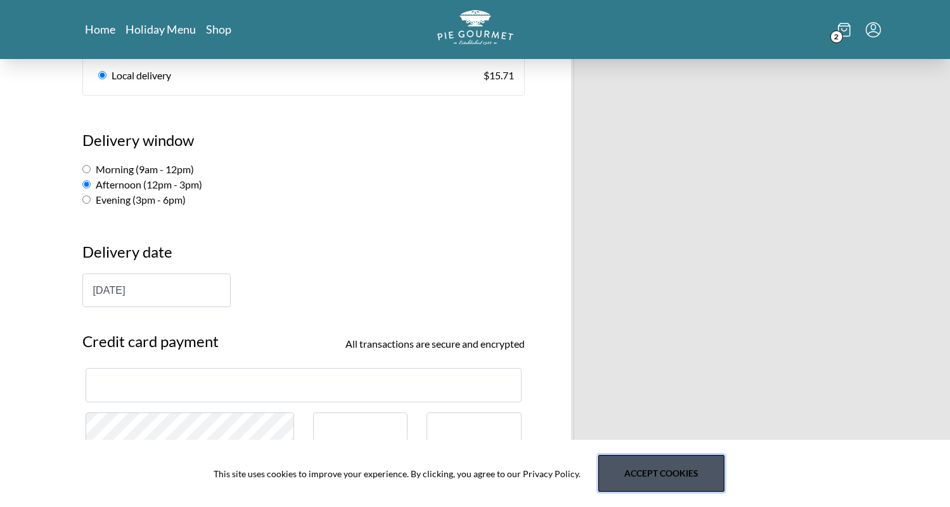
click at [649, 476] on button "Accept cookies" at bounding box center [661, 473] width 126 height 37
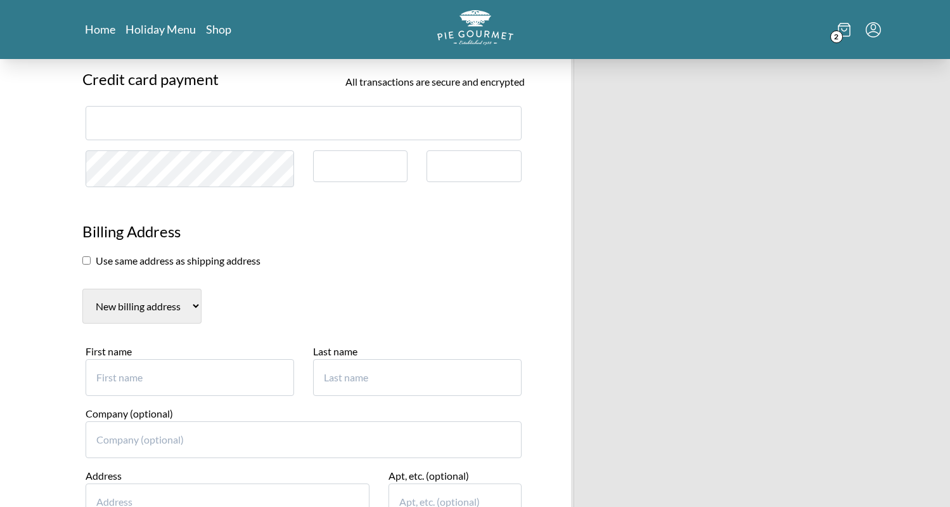
scroll to position [1014, 0]
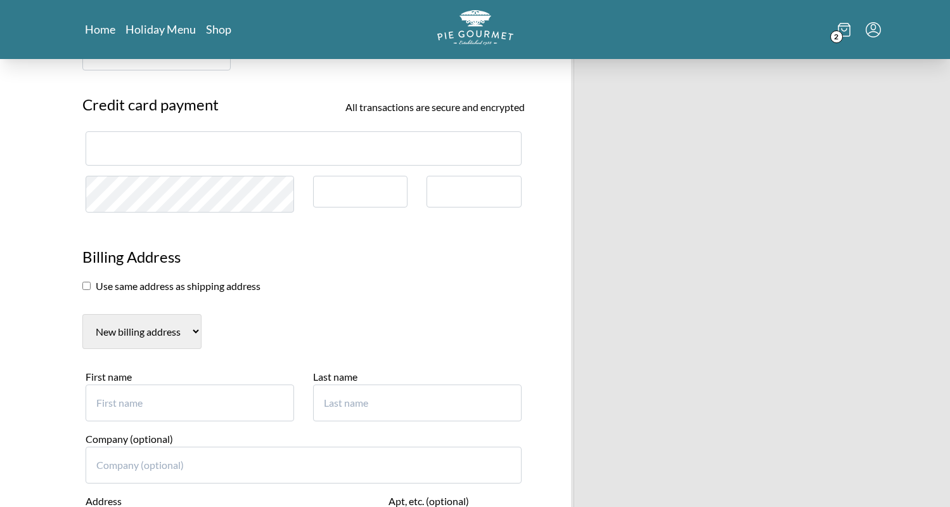
click at [86, 281] on input "checkbox" at bounding box center [86, 285] width 8 height 8
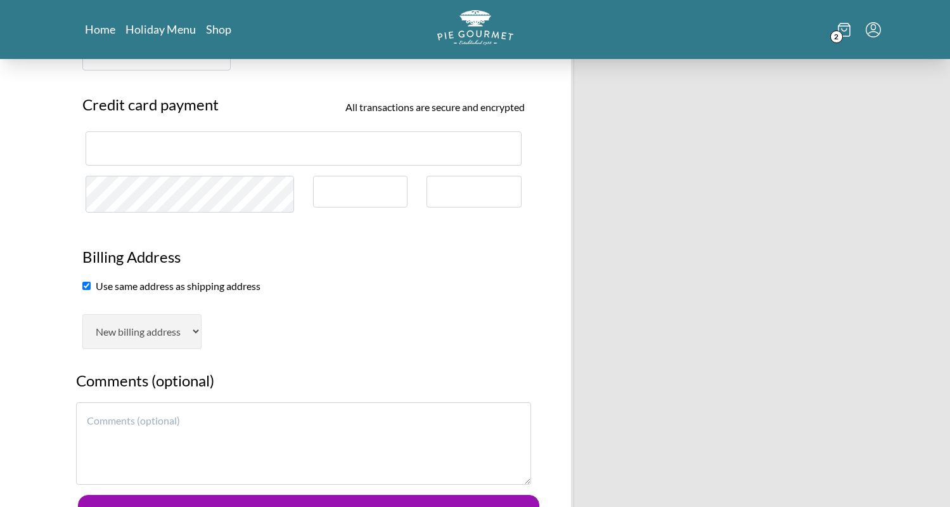
click at [86, 281] on input "checkbox" at bounding box center [86, 285] width 8 height 8
checkbox input "false"
select select "AL"
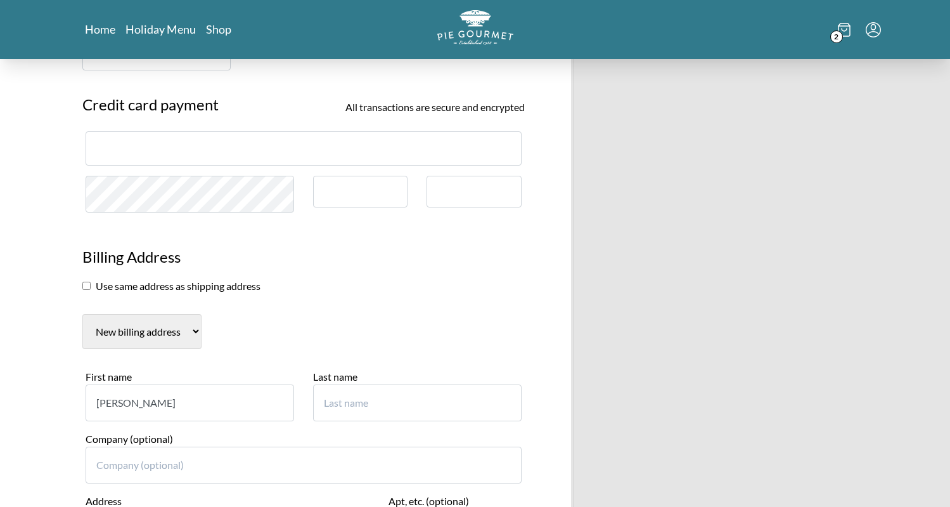
type input "[PERSON_NAME]"
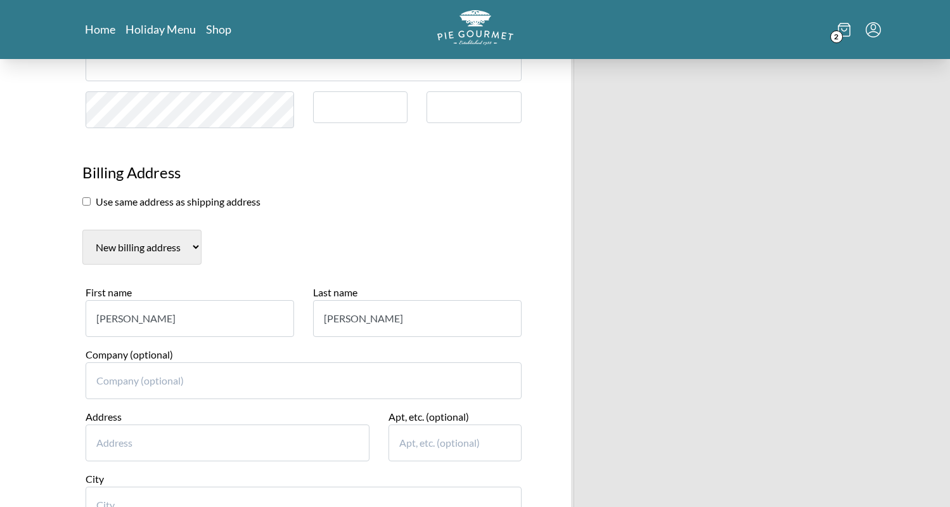
scroll to position [1106, 0]
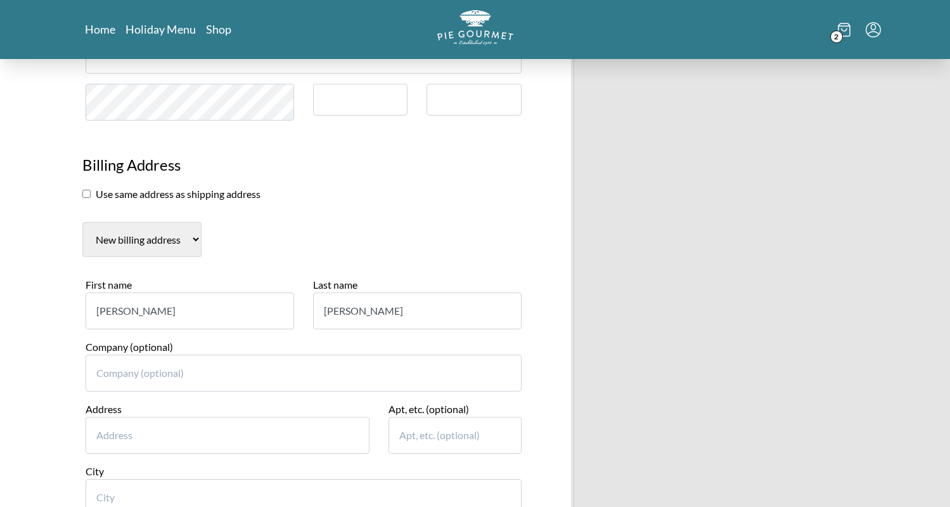
type input "[PERSON_NAME]"
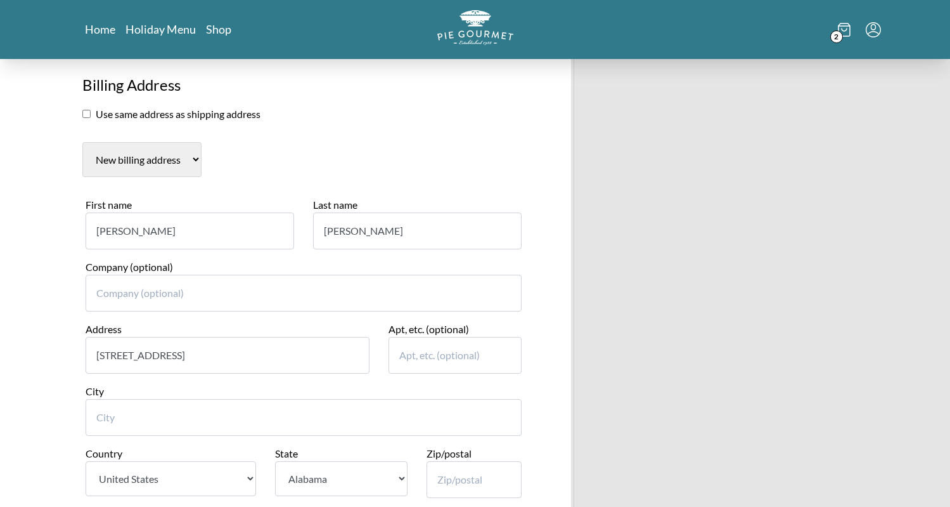
scroll to position [1200, 0]
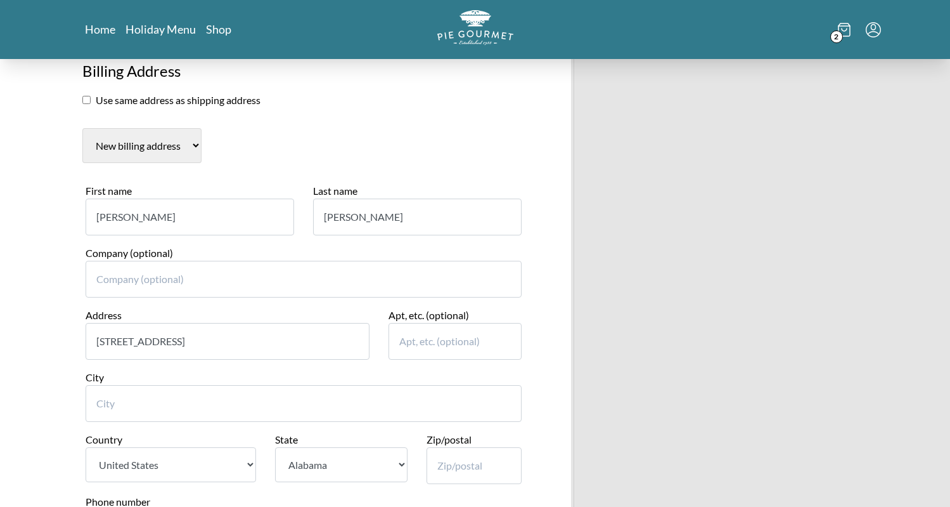
type input "[STREET_ADDRESS]"
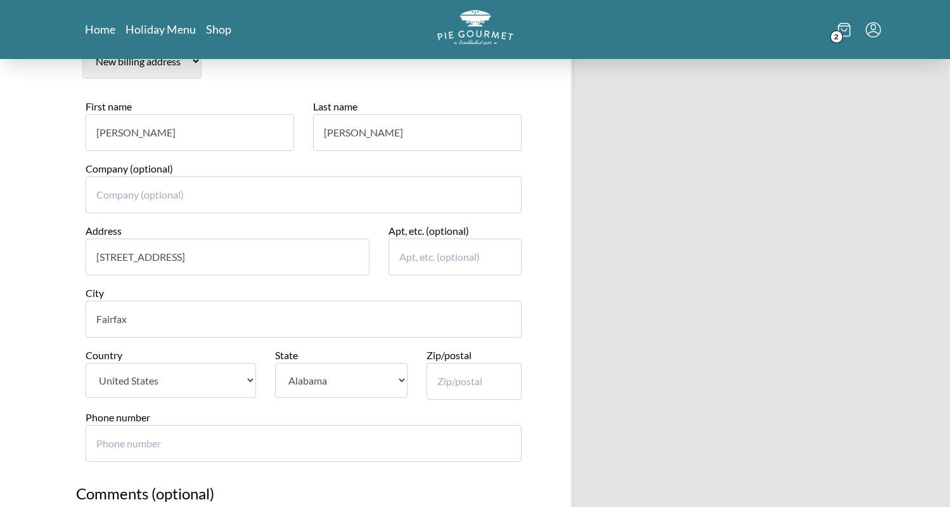
scroll to position [1293, 0]
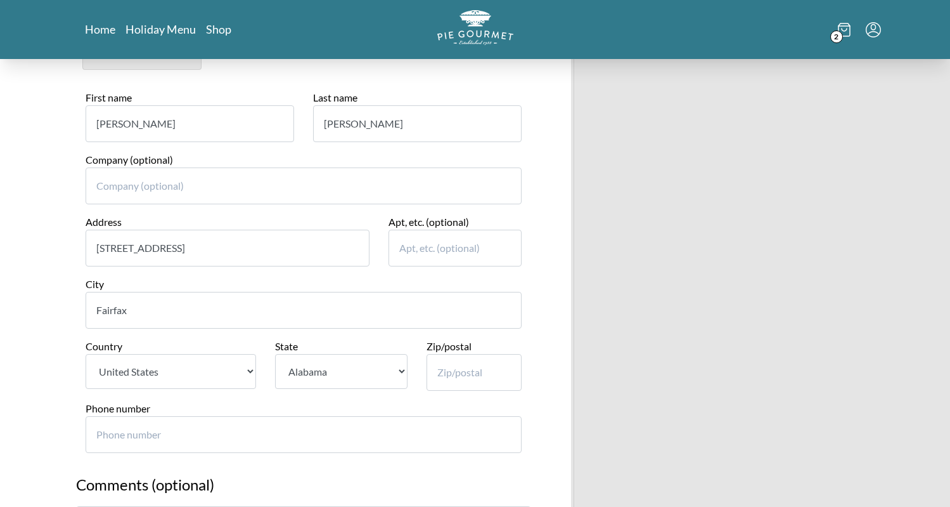
type input "Fairfax"
select select "VA"
type input "22033"
click at [333, 416] on input "Phone number" at bounding box center [304, 434] width 436 height 37
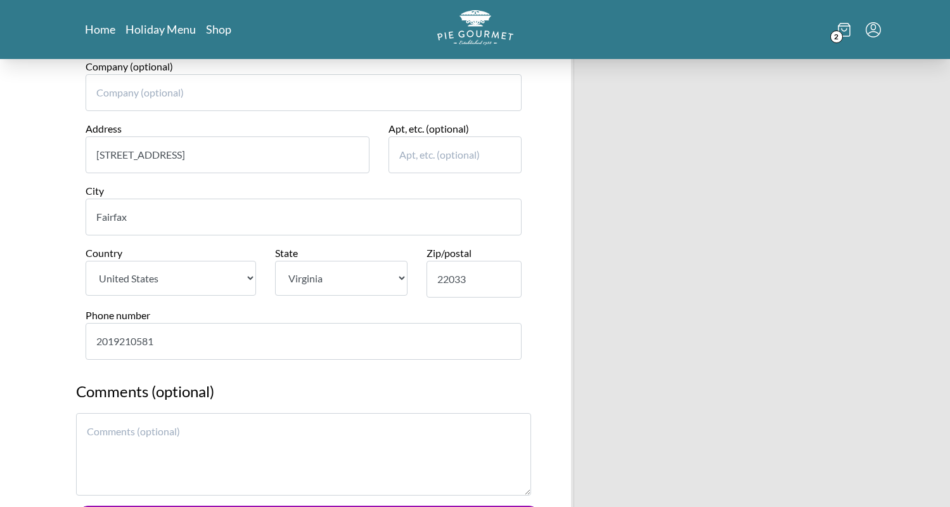
scroll to position [1390, 0]
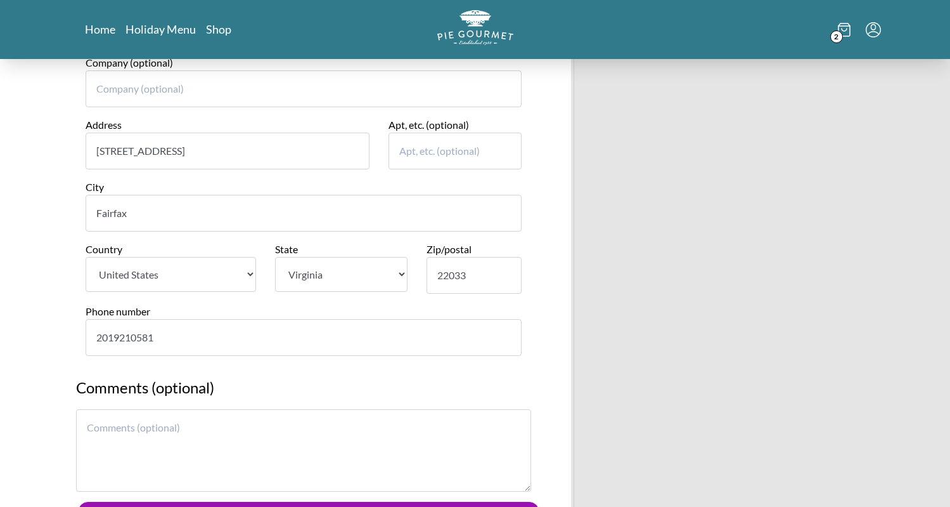
type input "2019210581"
click at [242, 409] on textarea at bounding box center [303, 450] width 455 height 82
click at [292, 501] on button "Complete Order" at bounding box center [309, 517] width 462 height 32
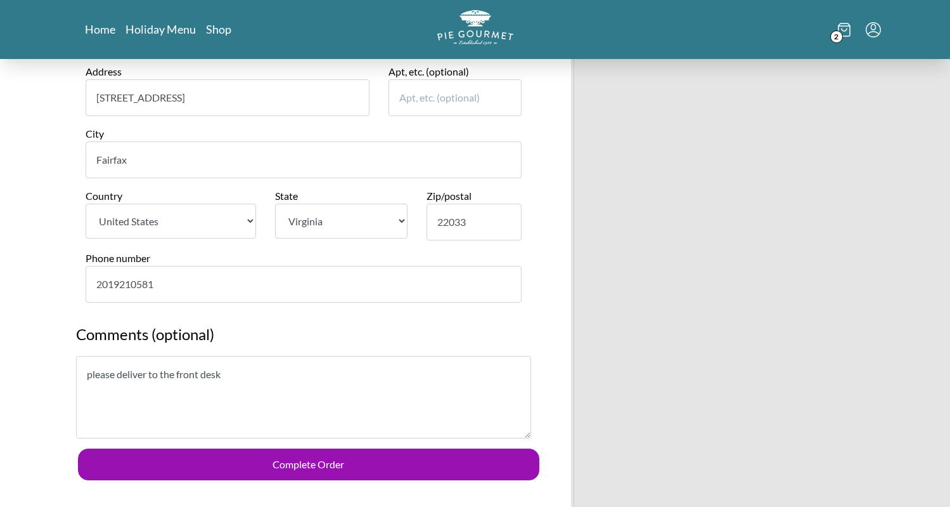
scroll to position [1448, 0]
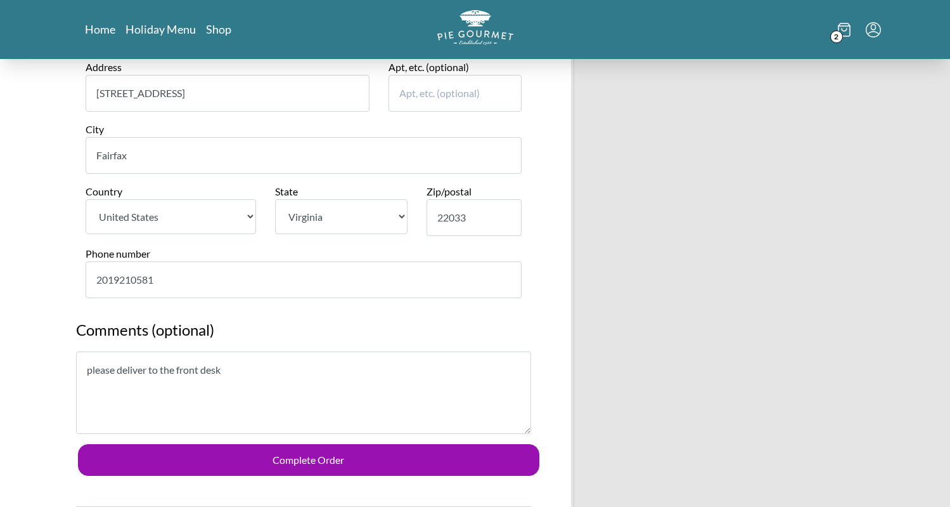
click at [263, 351] on textarea "please deliver to the front desk" at bounding box center [303, 392] width 455 height 82
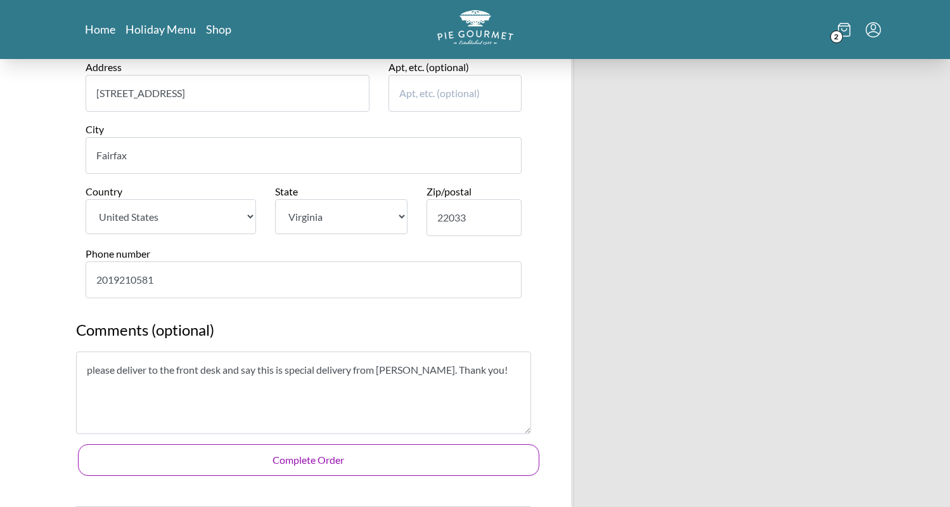
type textarea "please deliver to the front desk and say this is special delivery from [PERSON_…"
click at [319, 444] on button "Complete Order" at bounding box center [309, 460] width 462 height 32
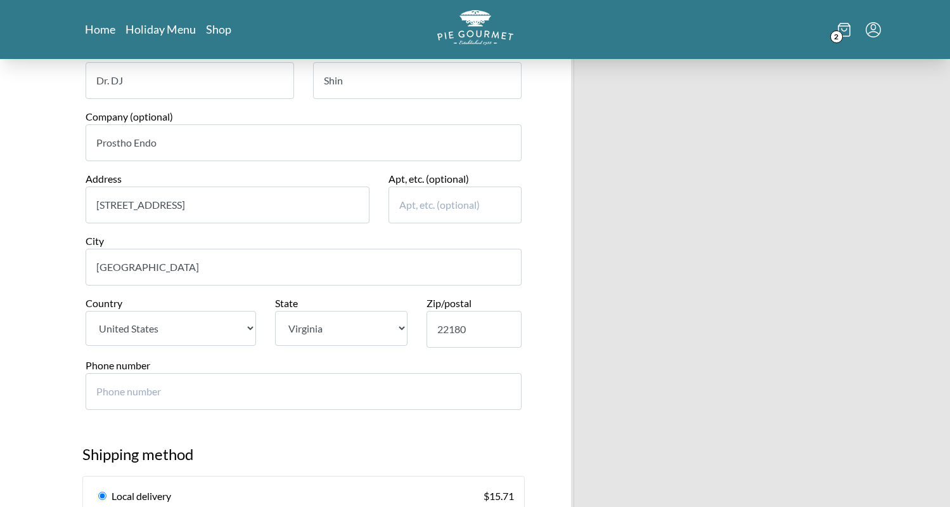
scroll to position [359, 0]
type input "857"
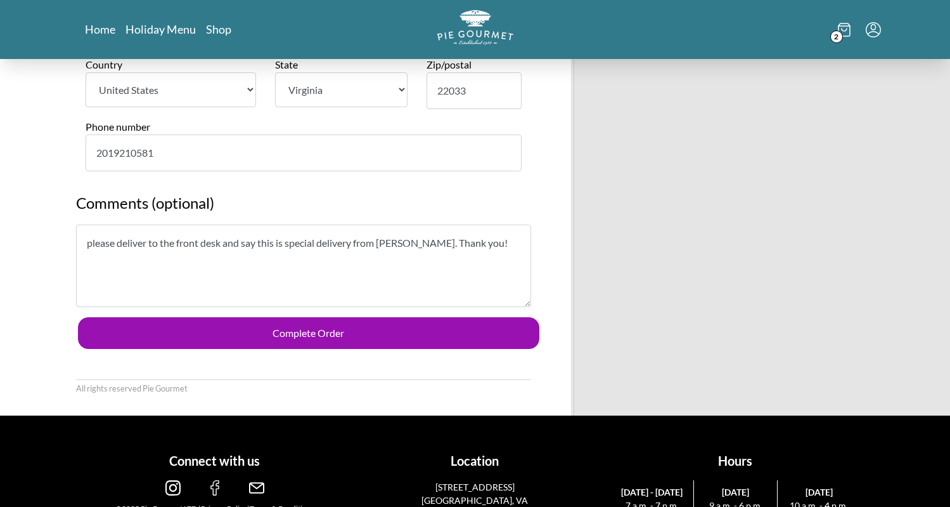
scroll to position [1574, 0]
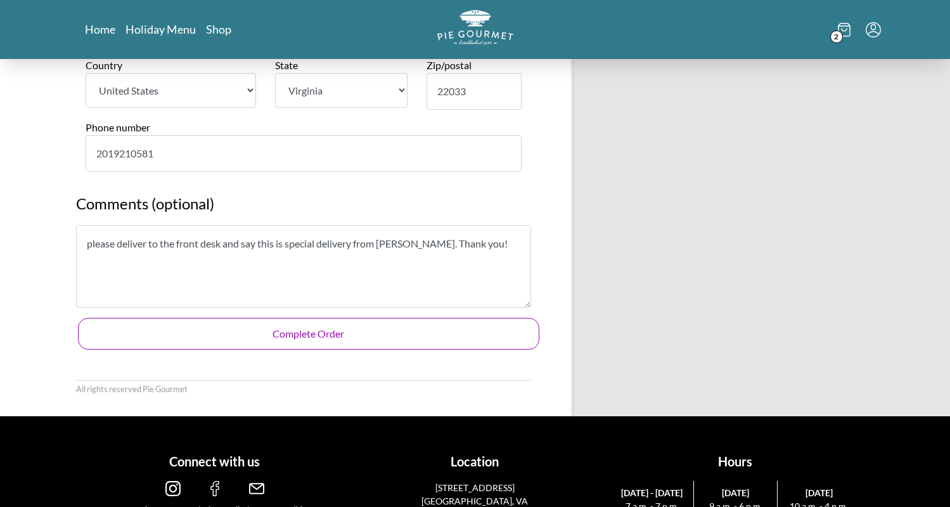
click at [358, 318] on button "Complete Order" at bounding box center [309, 334] width 462 height 32
click at [327, 318] on button "Complete Order" at bounding box center [309, 334] width 462 height 32
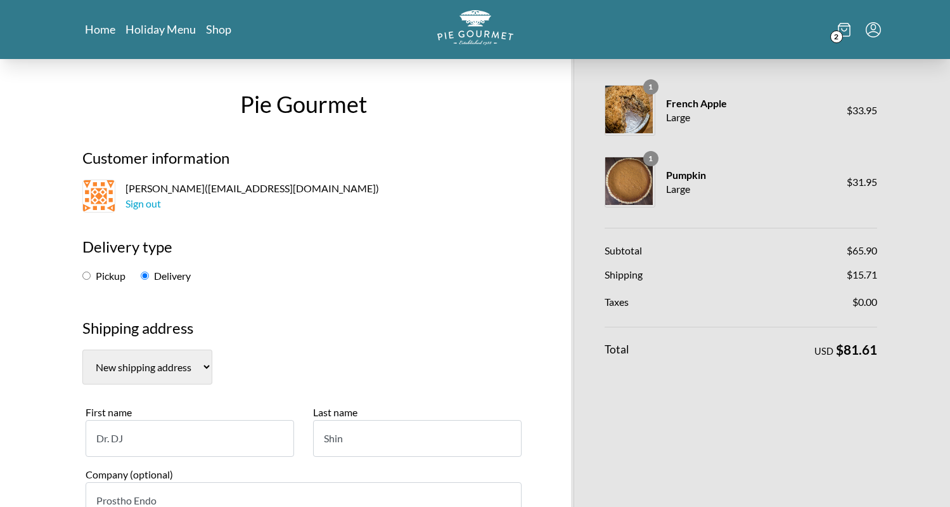
scroll to position [0, 0]
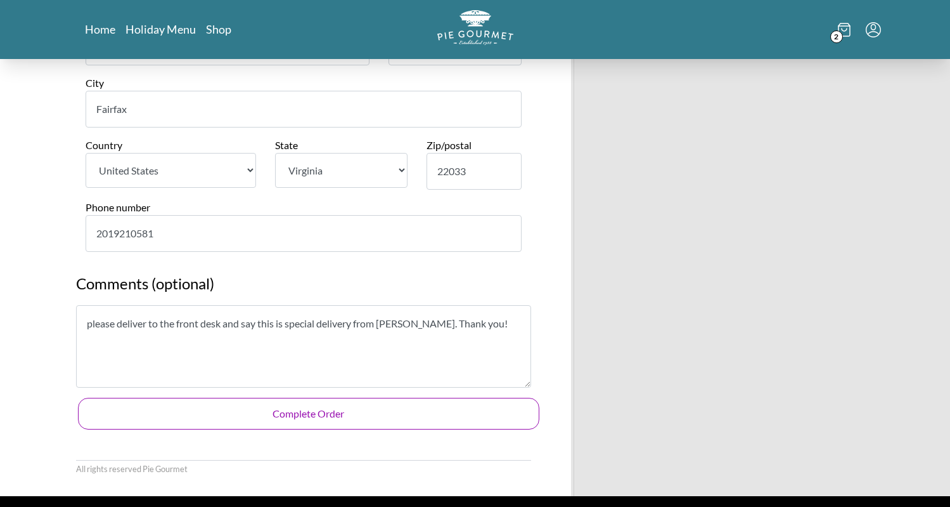
click at [331, 398] on button "Complete Order" at bounding box center [309, 414] width 462 height 32
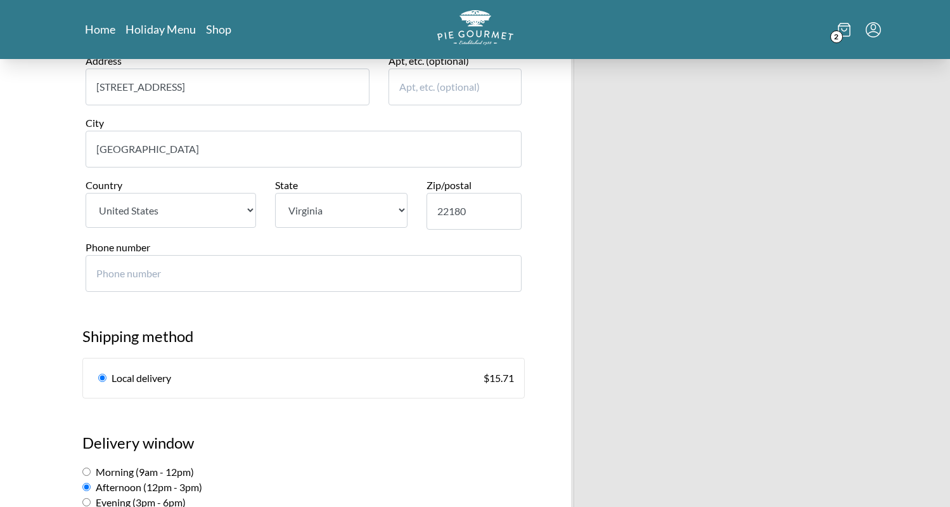
click at [134, 255] on input "Phone number" at bounding box center [304, 273] width 436 height 37
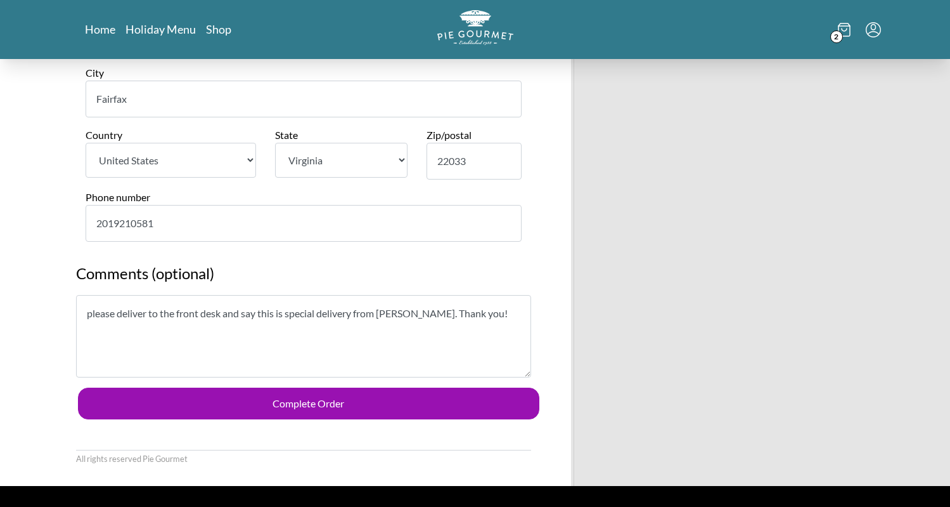
scroll to position [1533, 0]
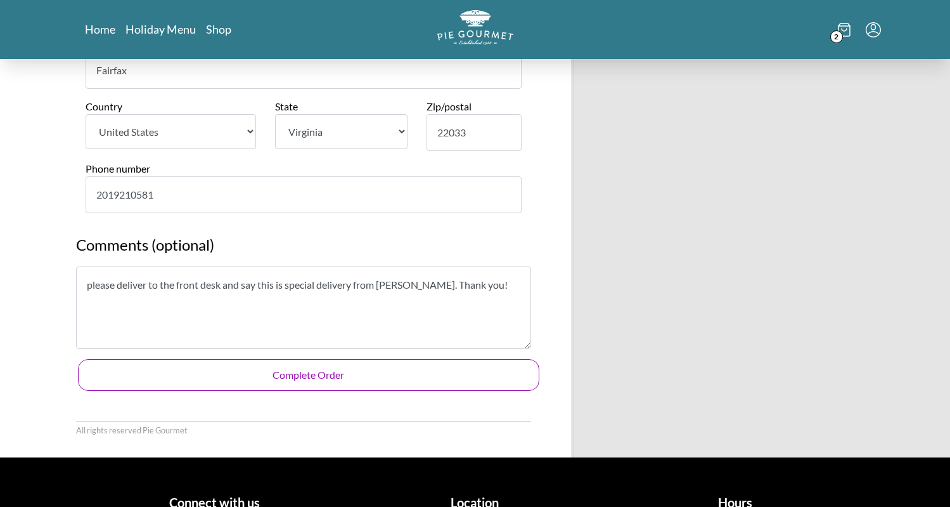
click at [313, 359] on button "Complete Order" at bounding box center [309, 375] width 462 height 32
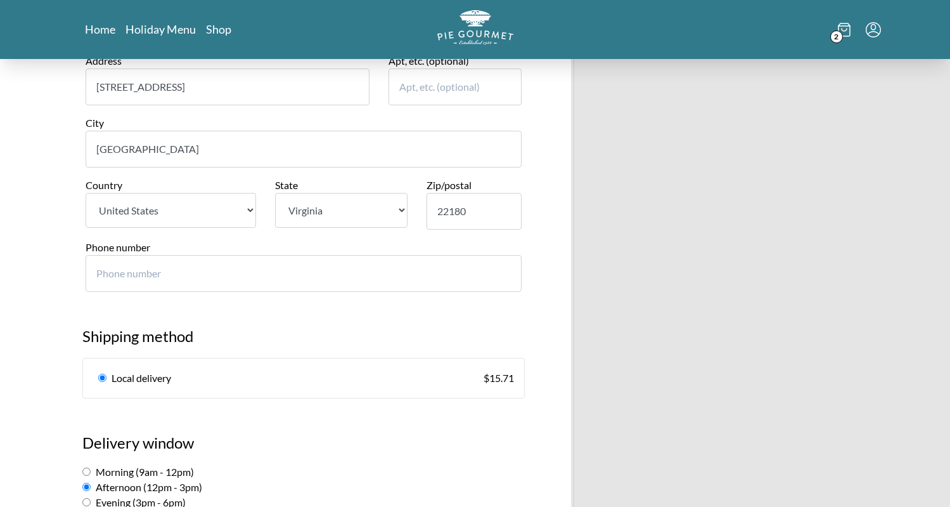
click at [271, 259] on input "Phone number" at bounding box center [304, 273] width 436 height 37
click at [281, 255] on input "Phone number" at bounding box center [304, 273] width 436 height 37
type input "-1"
click at [488, 256] on input "-1" at bounding box center [304, 273] width 436 height 37
type input "-1"
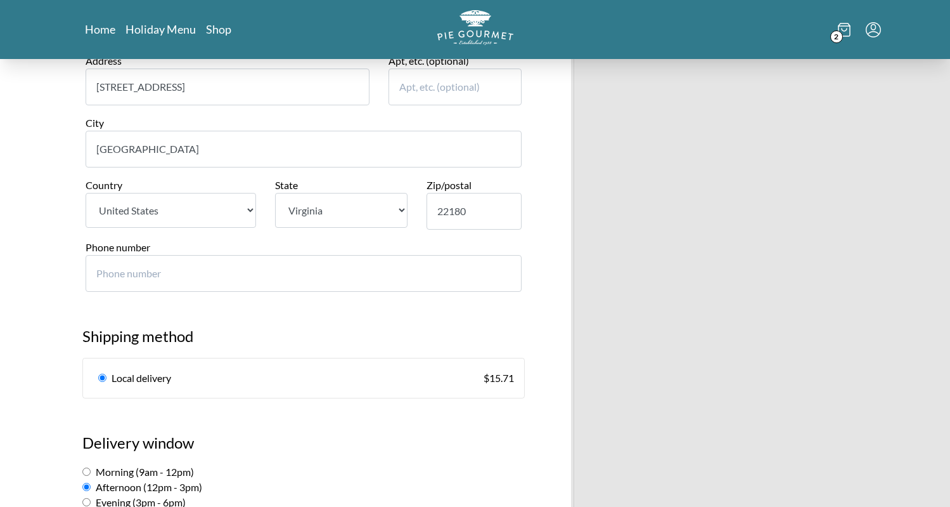
click at [107, 255] on input "Phone number" at bounding box center [304, 273] width 436 height 37
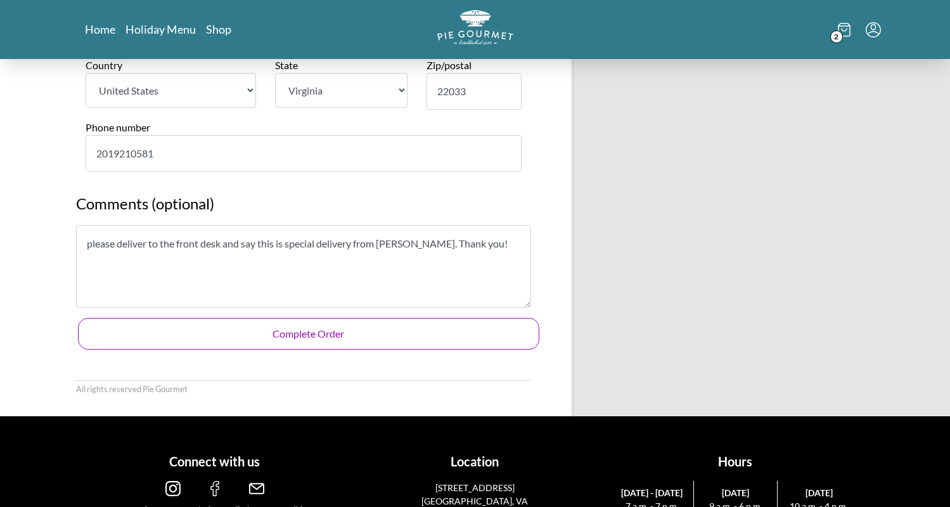
click at [195, 318] on button "Complete Order" at bounding box center [309, 334] width 462 height 32
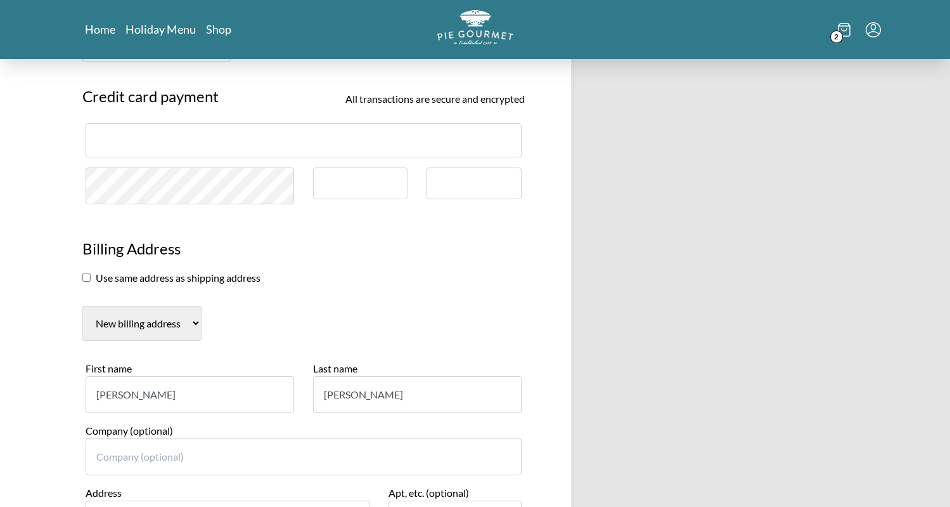
scroll to position [991, 0]
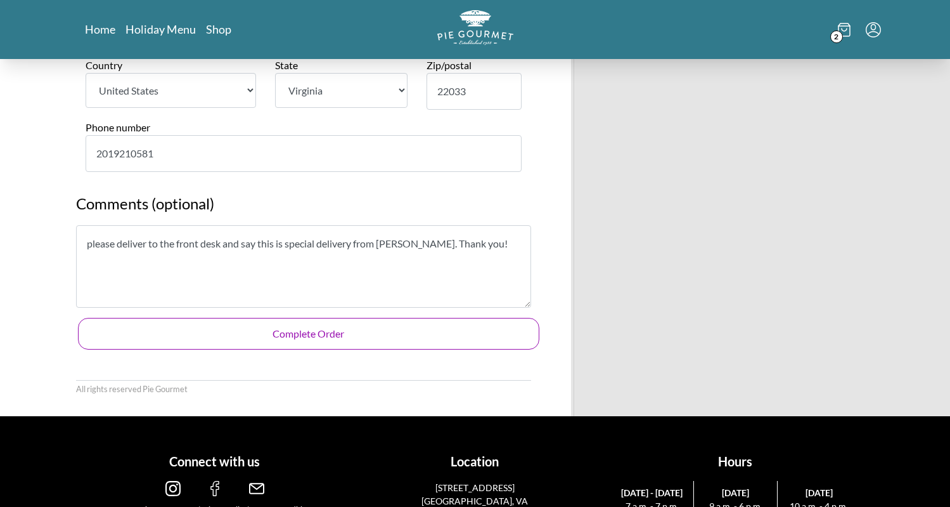
click at [324, 318] on button "Complete Order" at bounding box center [309, 334] width 462 height 32
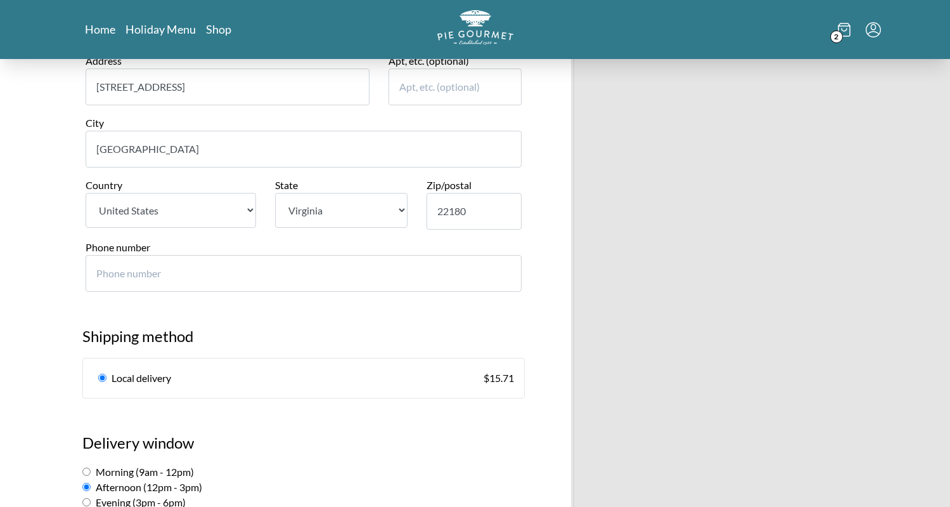
click at [346, 255] on input "Phone number" at bounding box center [304, 273] width 436 height 37
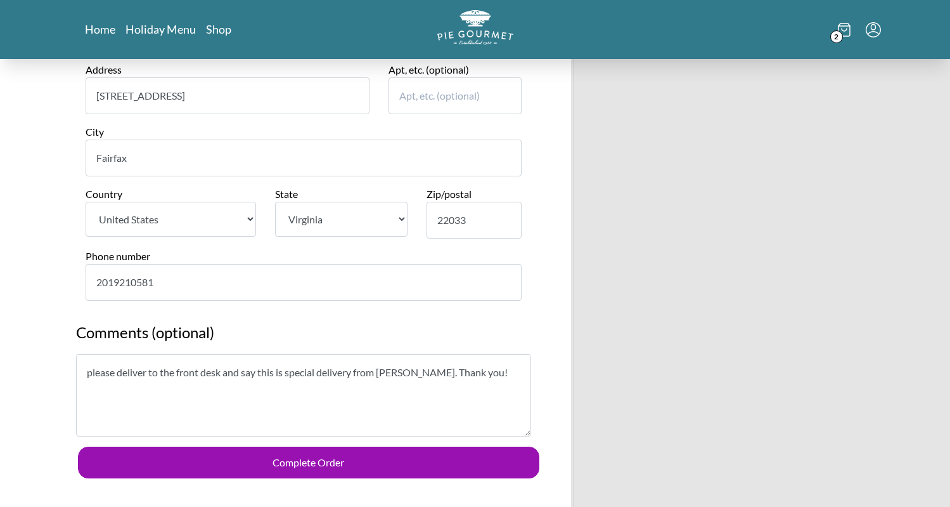
scroll to position [1423, 0]
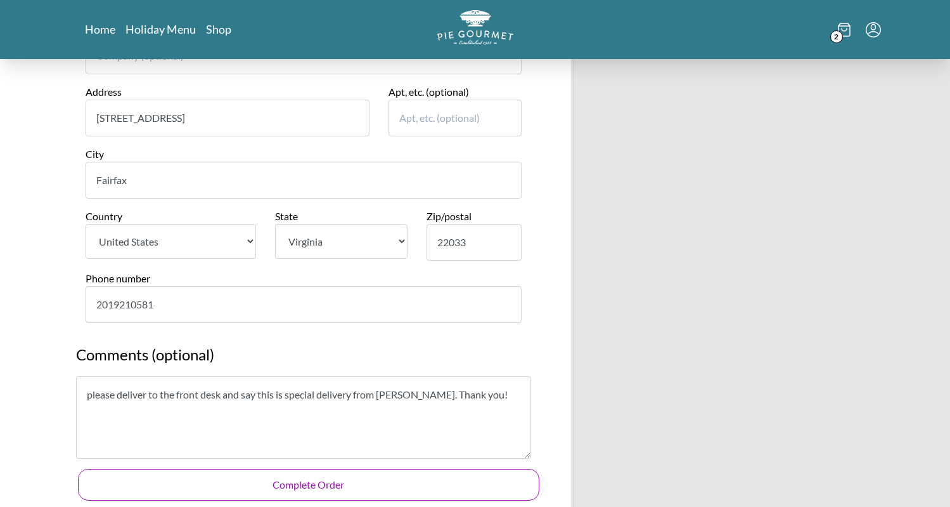
click at [285, 469] on button "Complete Order" at bounding box center [309, 485] width 462 height 32
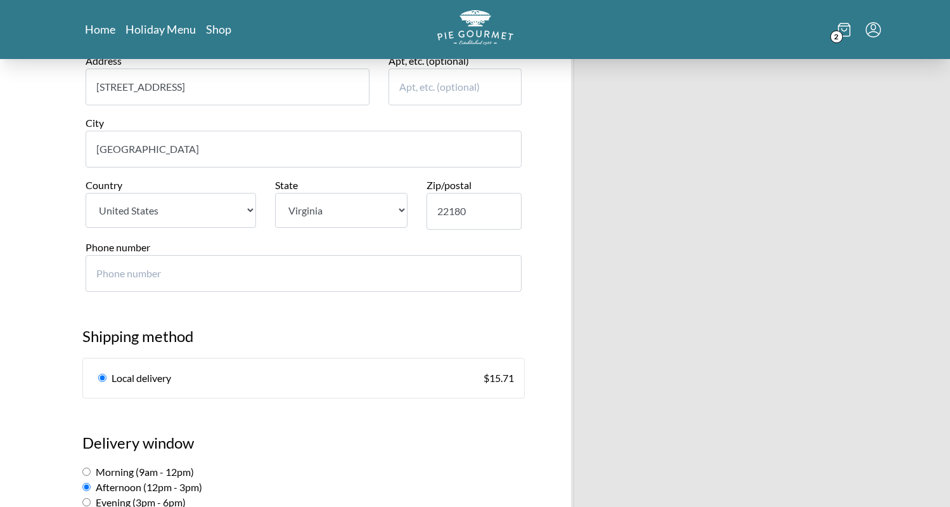
drag, startPoint x: 197, startPoint y: 254, endPoint x: 112, endPoint y: 254, distance: 85.0
click at [112, 255] on input "Phone number" at bounding box center [304, 273] width 436 height 37
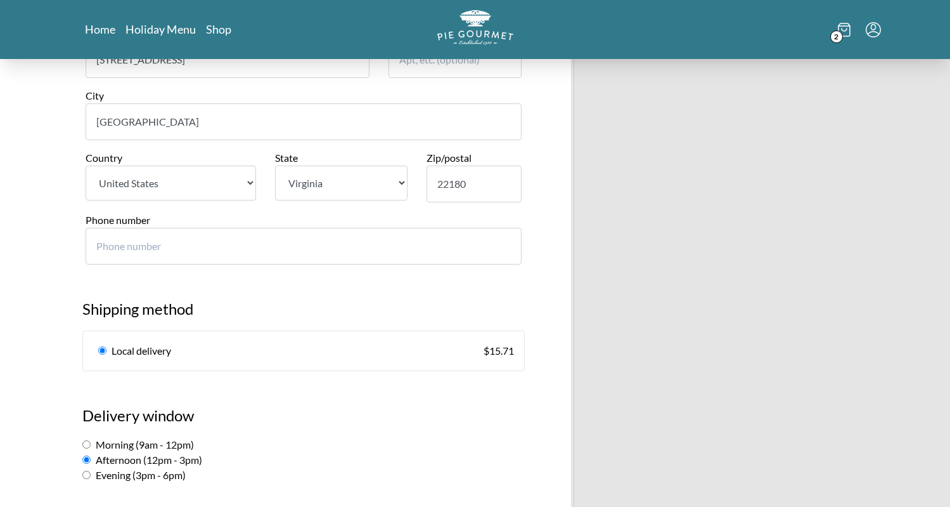
scroll to position [491, 0]
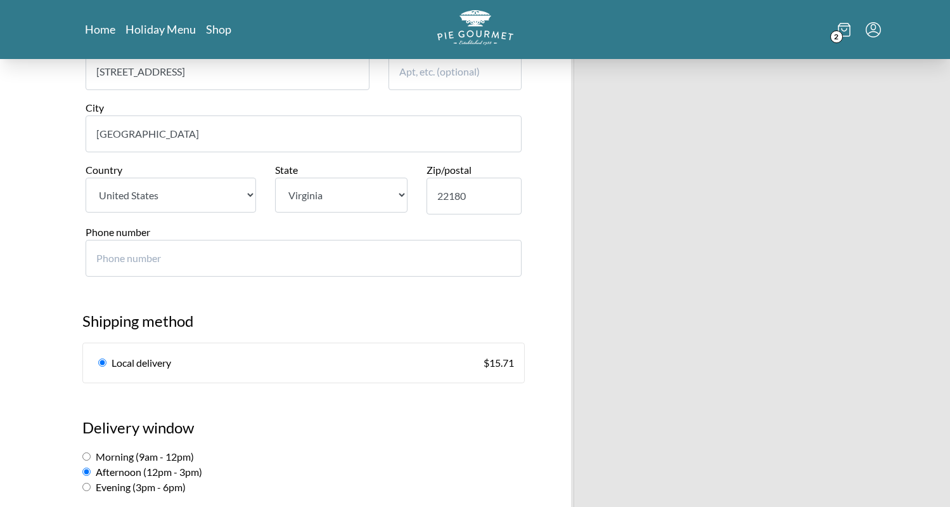
click at [109, 242] on input "Phone number" at bounding box center [304, 258] width 436 height 37
click at [177, 240] on input "Phone number" at bounding box center [304, 258] width 436 height 37
click at [110, 240] on input "Phone number" at bounding box center [304, 258] width 436 height 37
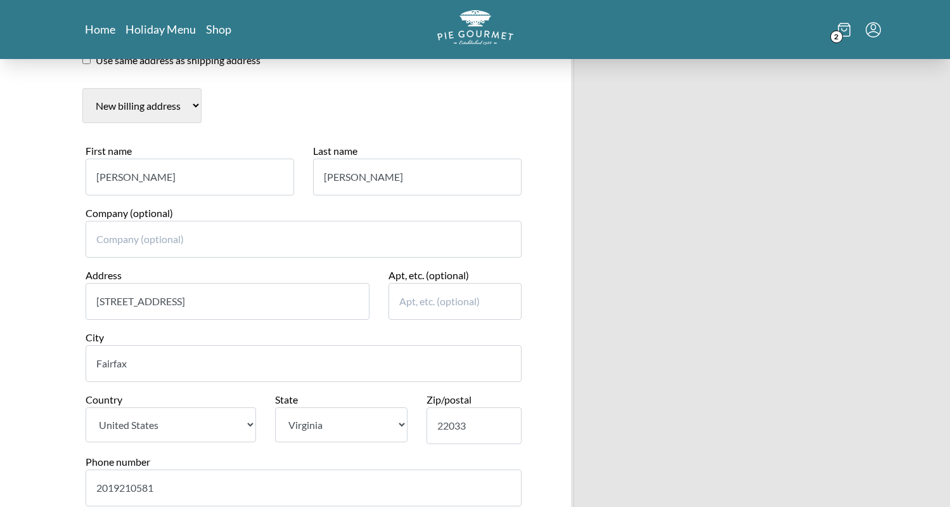
scroll to position [1331, 0]
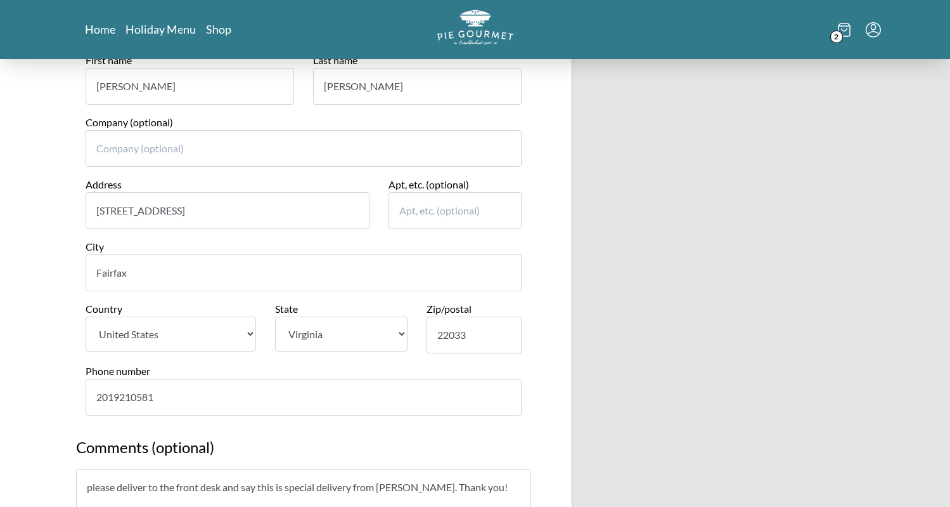
click at [370, 254] on input "Fairfax" at bounding box center [304, 272] width 436 height 37
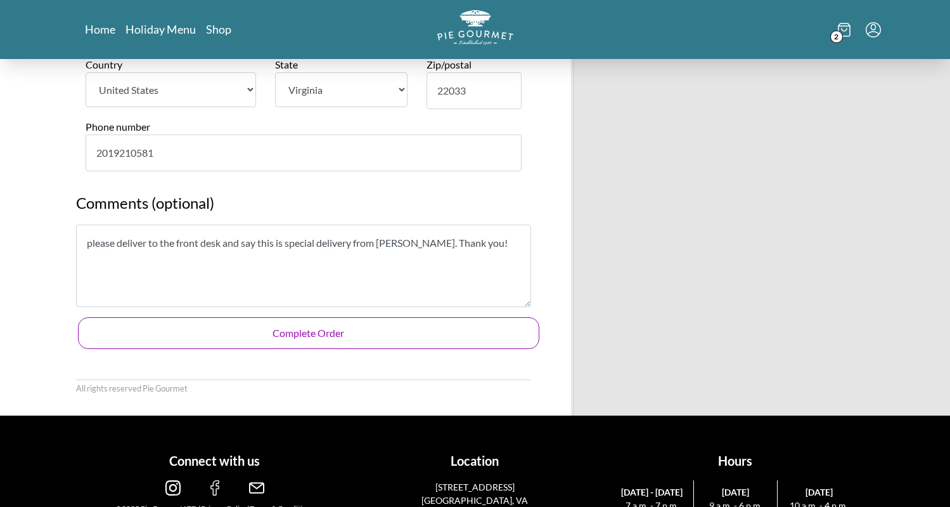
scroll to position [1574, 0]
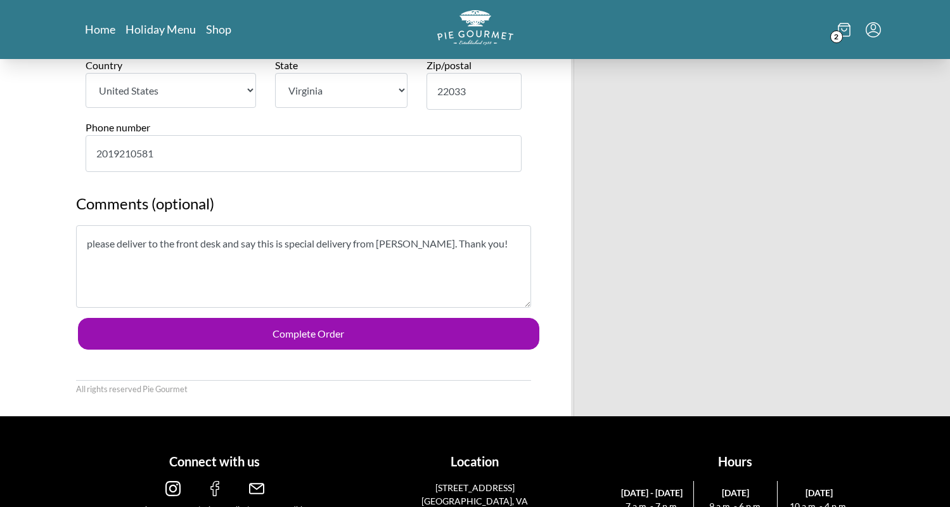
click at [404, 254] on textarea "please deliver to the front desk and say this is special delivery from [PERSON_…" at bounding box center [303, 266] width 455 height 82
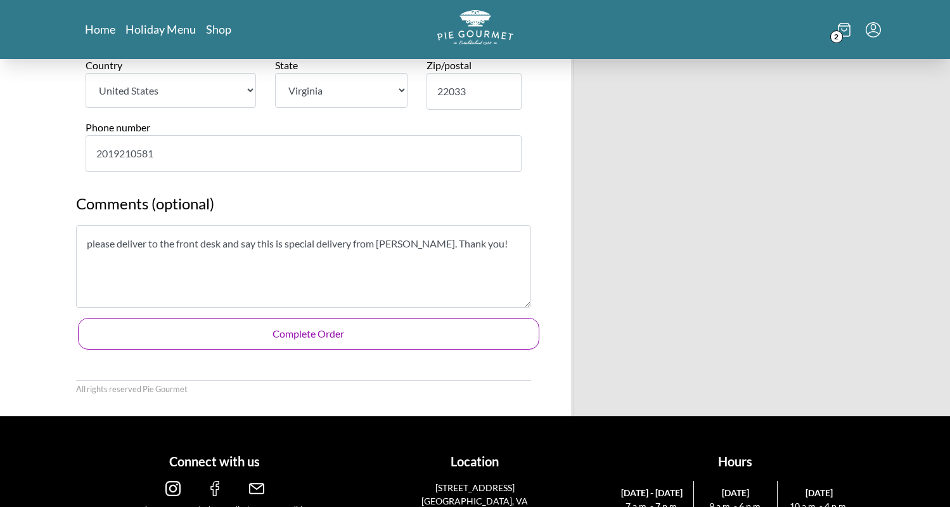
click at [385, 318] on button "Complete Order" at bounding box center [309, 334] width 462 height 32
click at [332, 318] on button "Complete Order" at bounding box center [309, 334] width 462 height 32
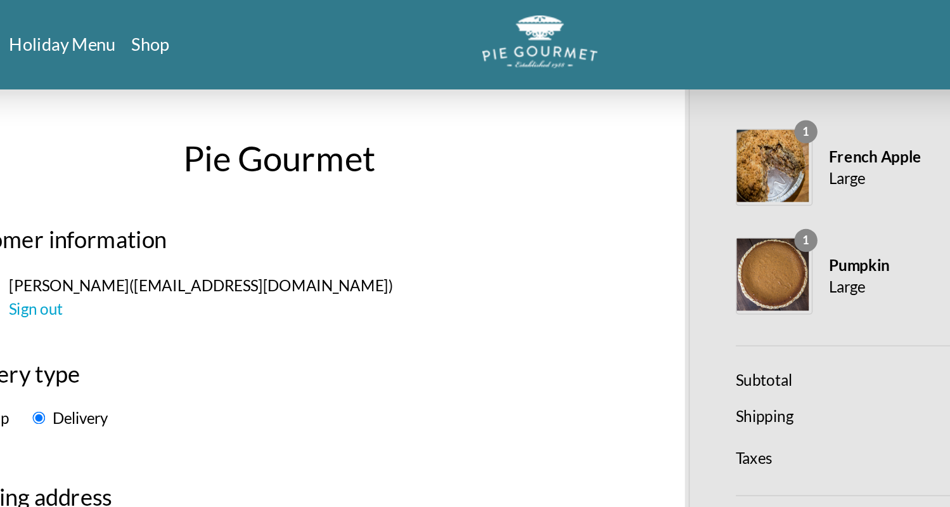
scroll to position [0, 0]
